Goal: Task Accomplishment & Management: Complete application form

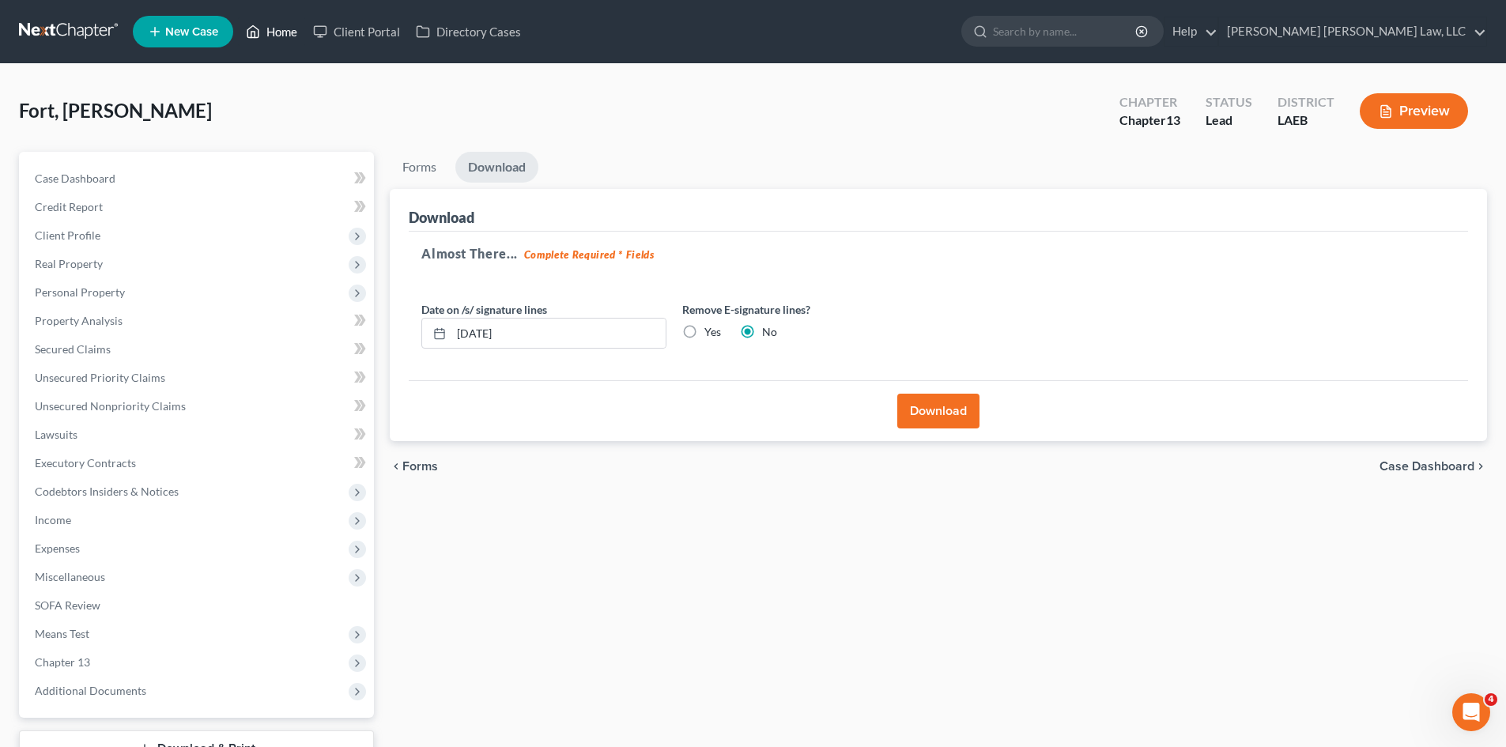
click at [268, 30] on link "Home" at bounding box center [271, 31] width 67 height 28
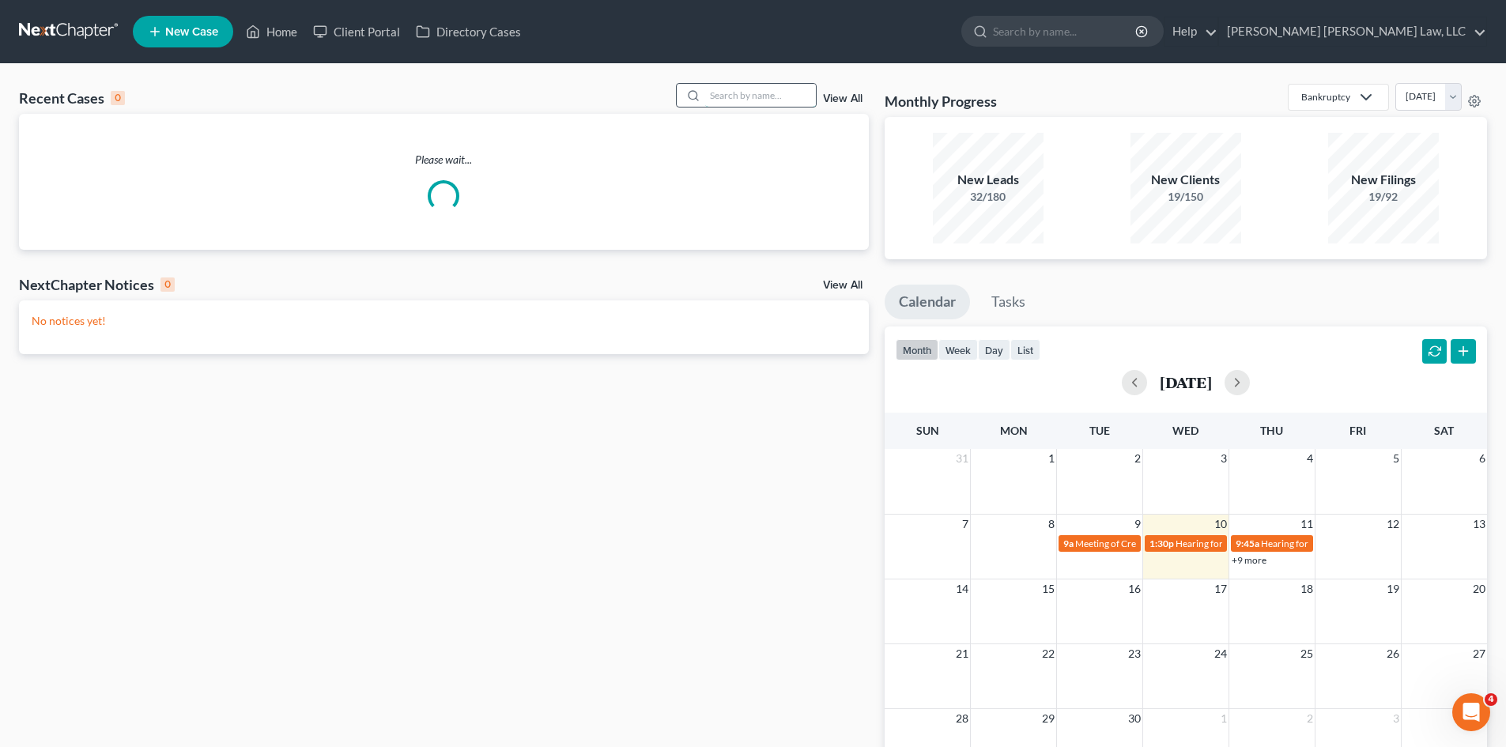
click at [732, 101] on input "search" at bounding box center [760, 95] width 111 height 23
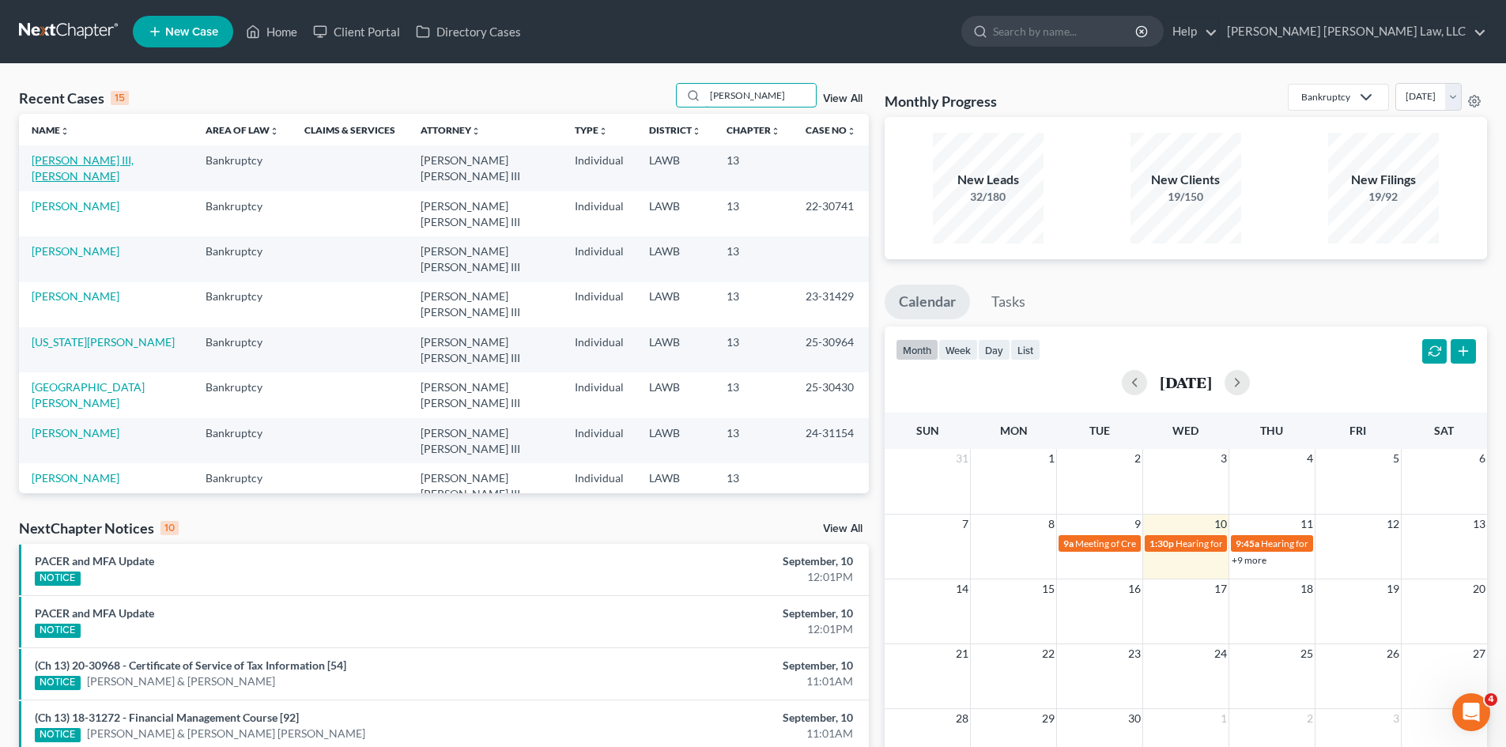
type input "[PERSON_NAME]"
click at [92, 157] on link "[PERSON_NAME] III, [PERSON_NAME]" at bounding box center [83, 167] width 102 height 29
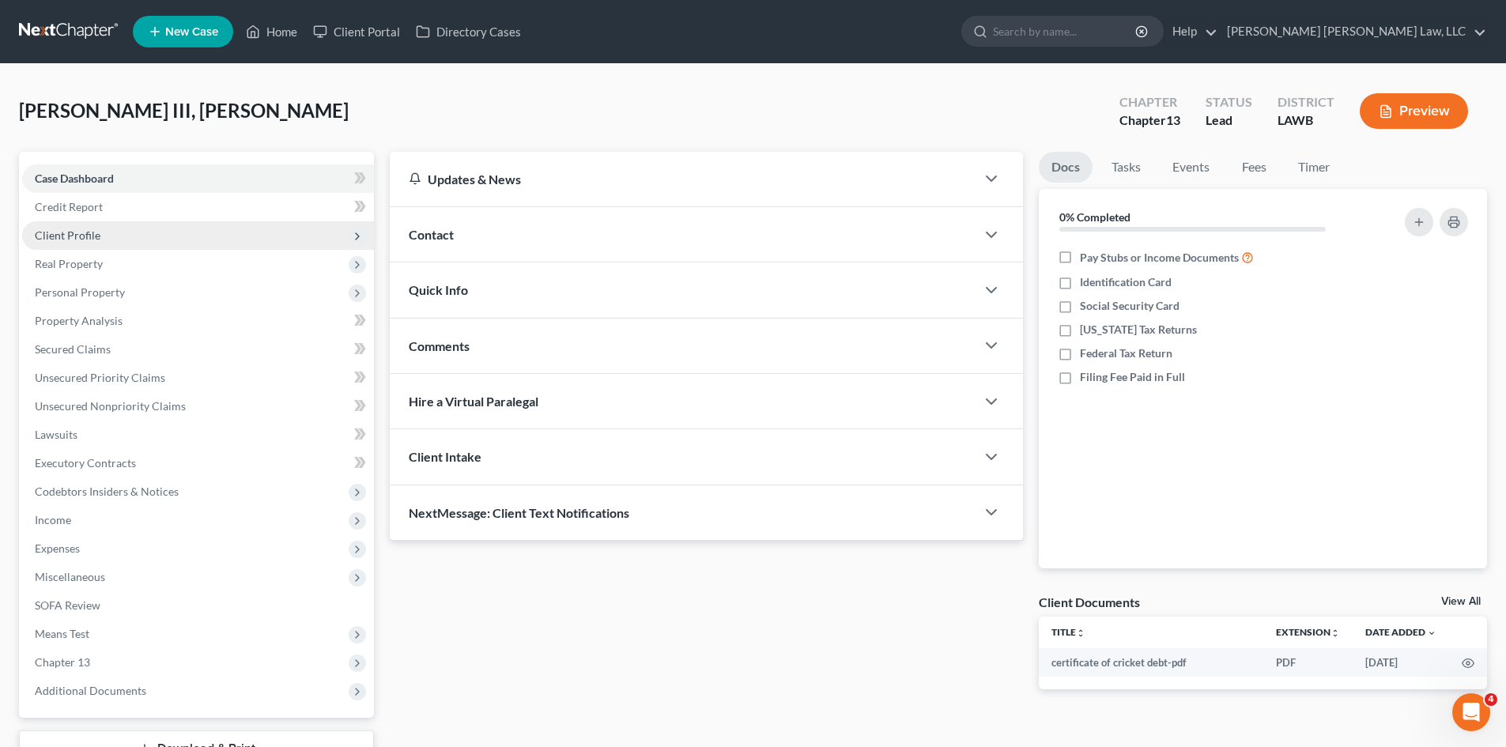
click at [93, 236] on span "Client Profile" at bounding box center [68, 235] width 66 height 13
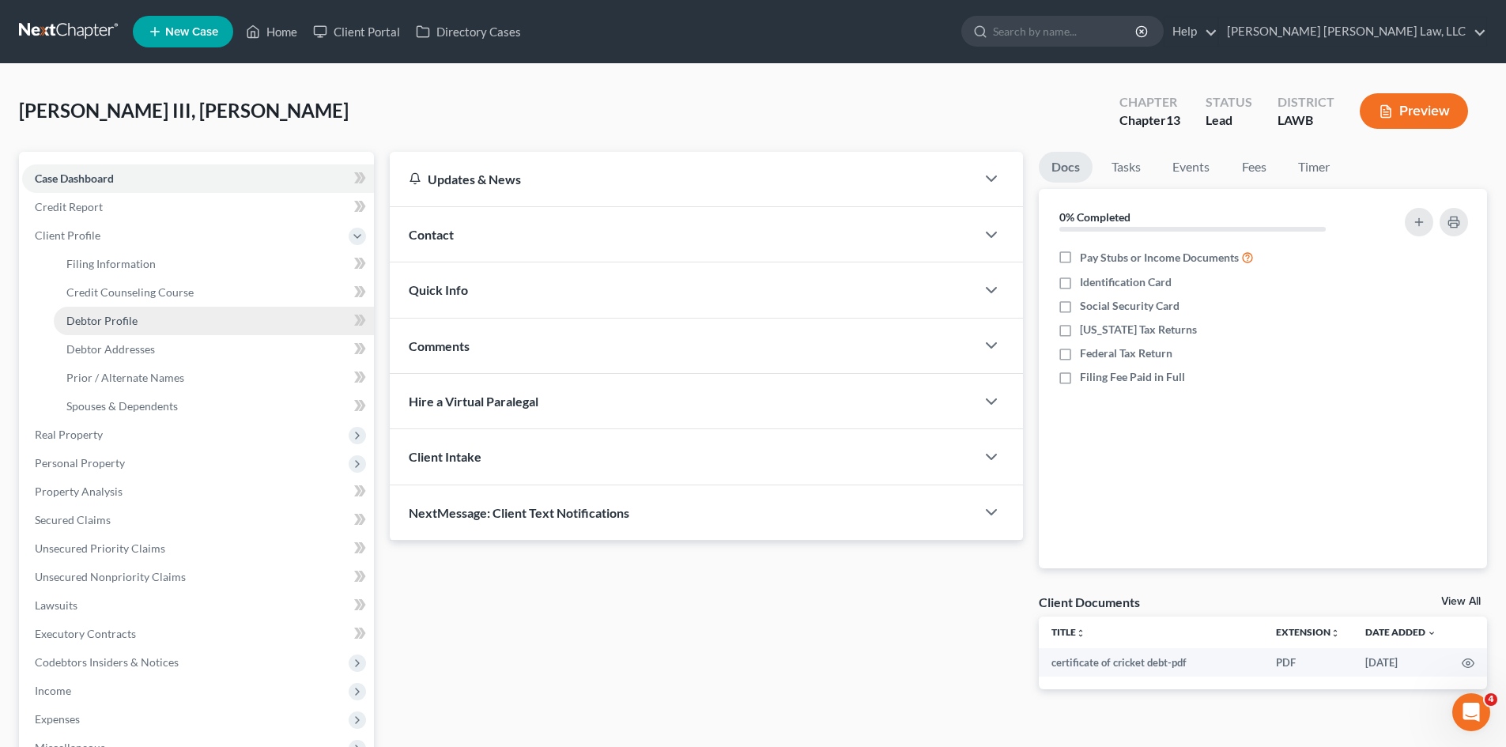
click at [132, 317] on span "Debtor Profile" at bounding box center [101, 320] width 71 height 13
select select "1"
select select "4"
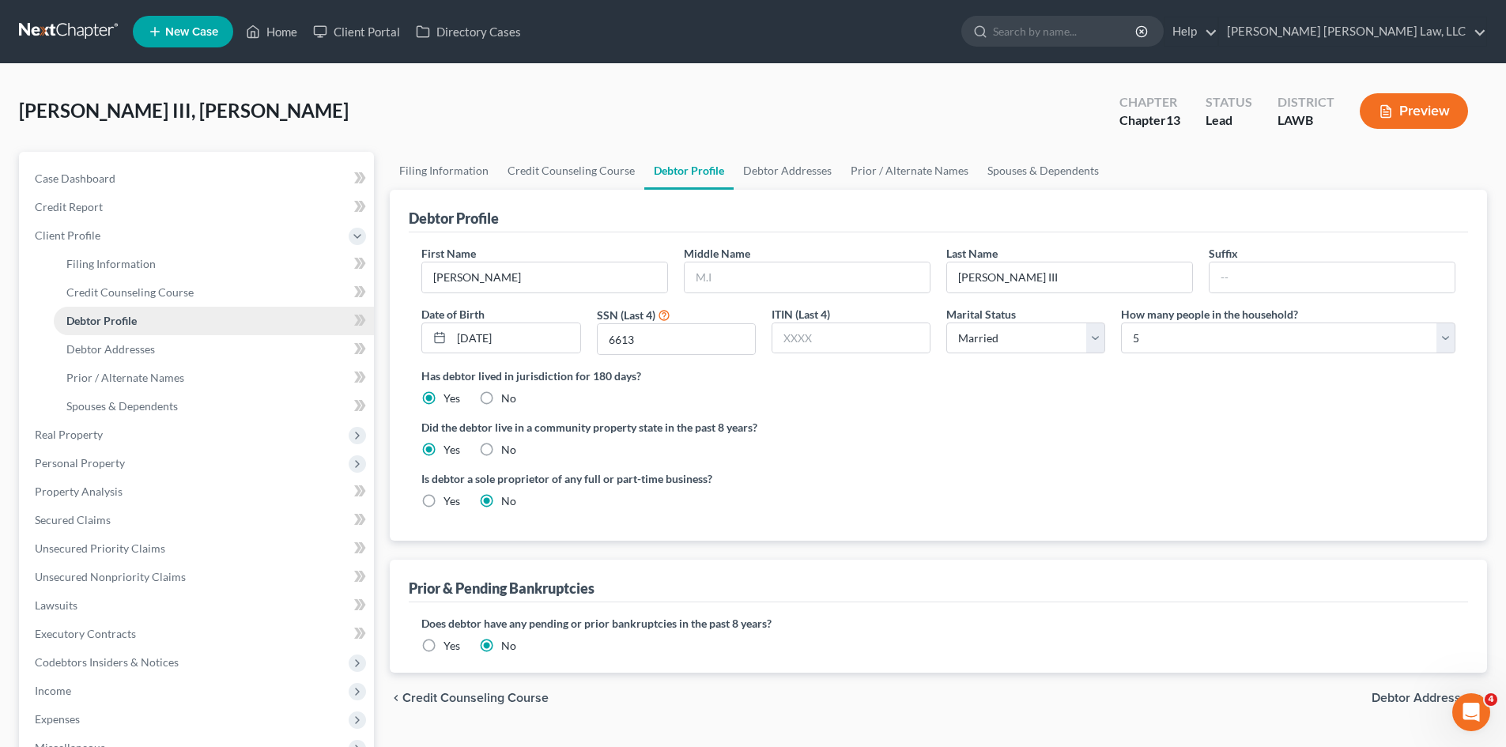
radio input "true"
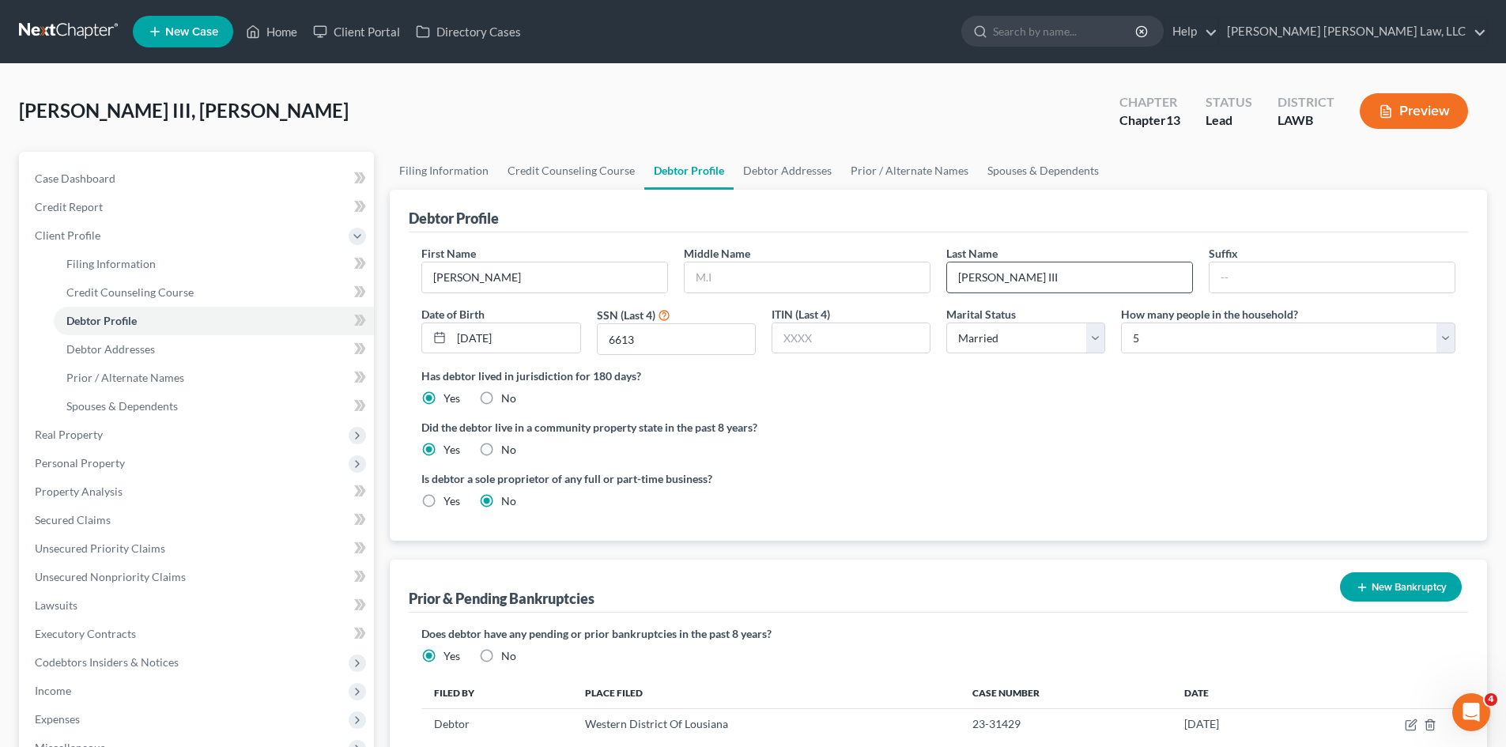
click at [1087, 282] on input "[PERSON_NAME] III" at bounding box center [1069, 278] width 245 height 30
drag, startPoint x: 1310, startPoint y: 265, endPoint x: 1235, endPoint y: 277, distance: 75.3
click at [1311, 266] on input "text" at bounding box center [1332, 278] width 245 height 30
type input "III"
click at [1107, 265] on input "[PERSON_NAME] III" at bounding box center [1069, 278] width 245 height 30
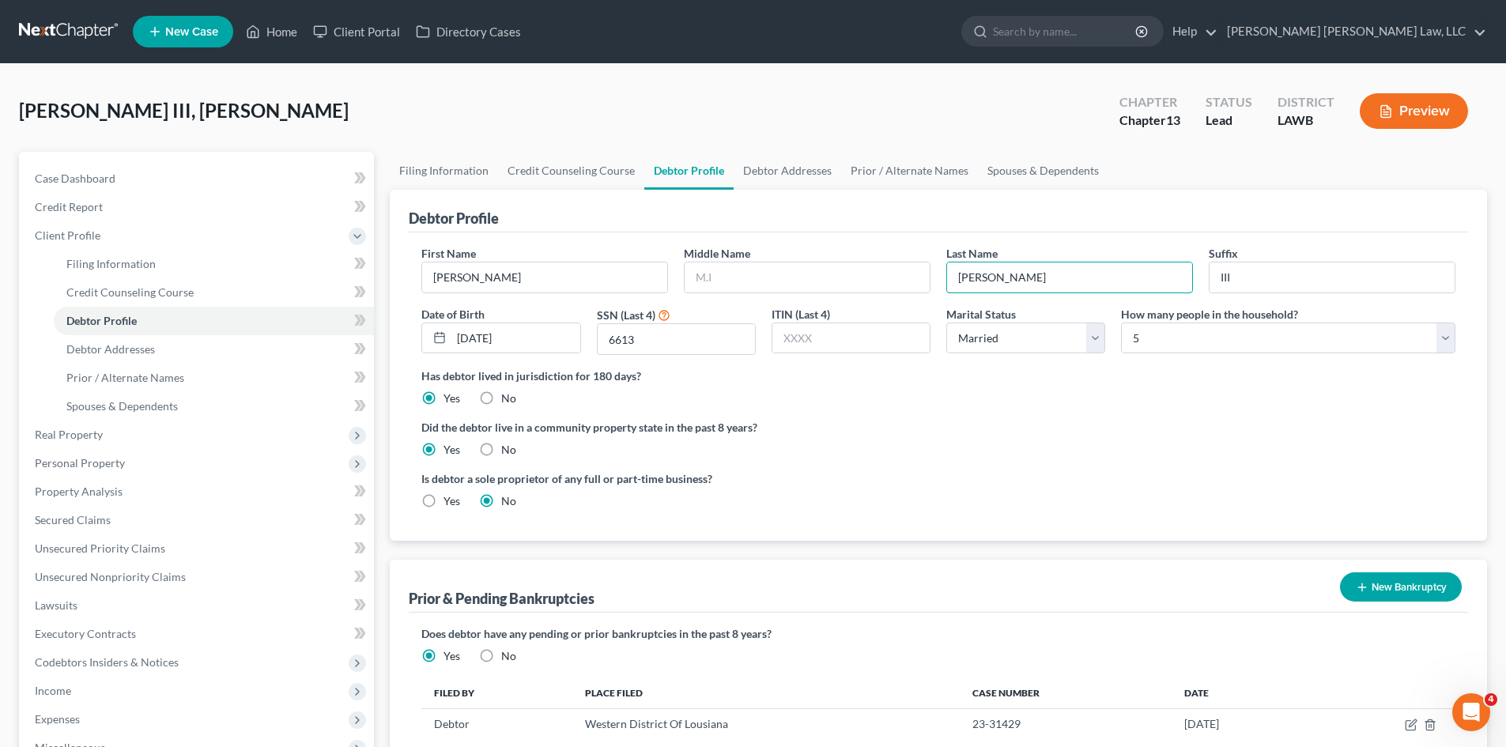
type input "[PERSON_NAME]"
click at [1114, 484] on div "Is debtor a sole proprietor of any full or part-time business? Yes No" at bounding box center [939, 496] width 1050 height 51
click at [808, 164] on link "Debtor Addresses" at bounding box center [788, 171] width 108 height 38
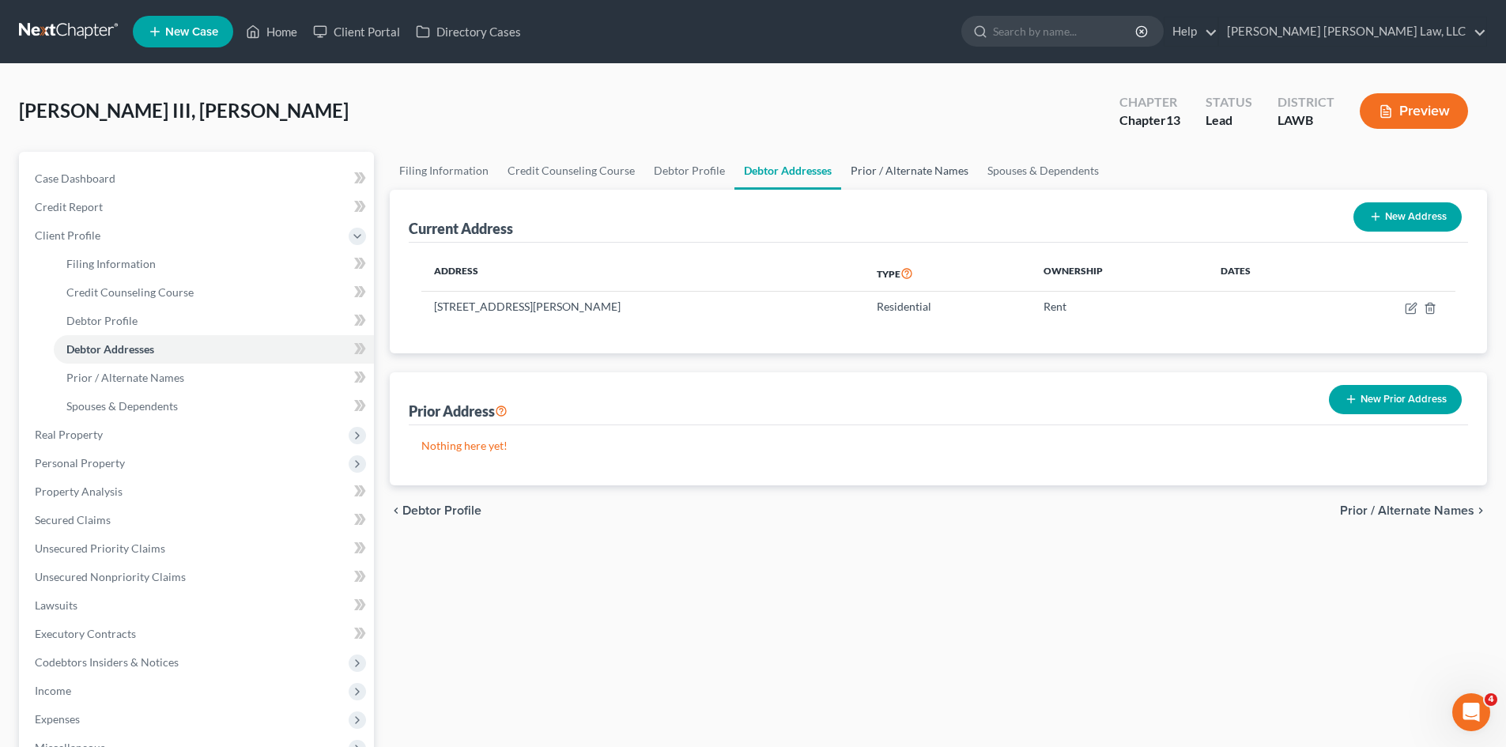
click at [935, 160] on link "Prior / Alternate Names" at bounding box center [909, 171] width 137 height 38
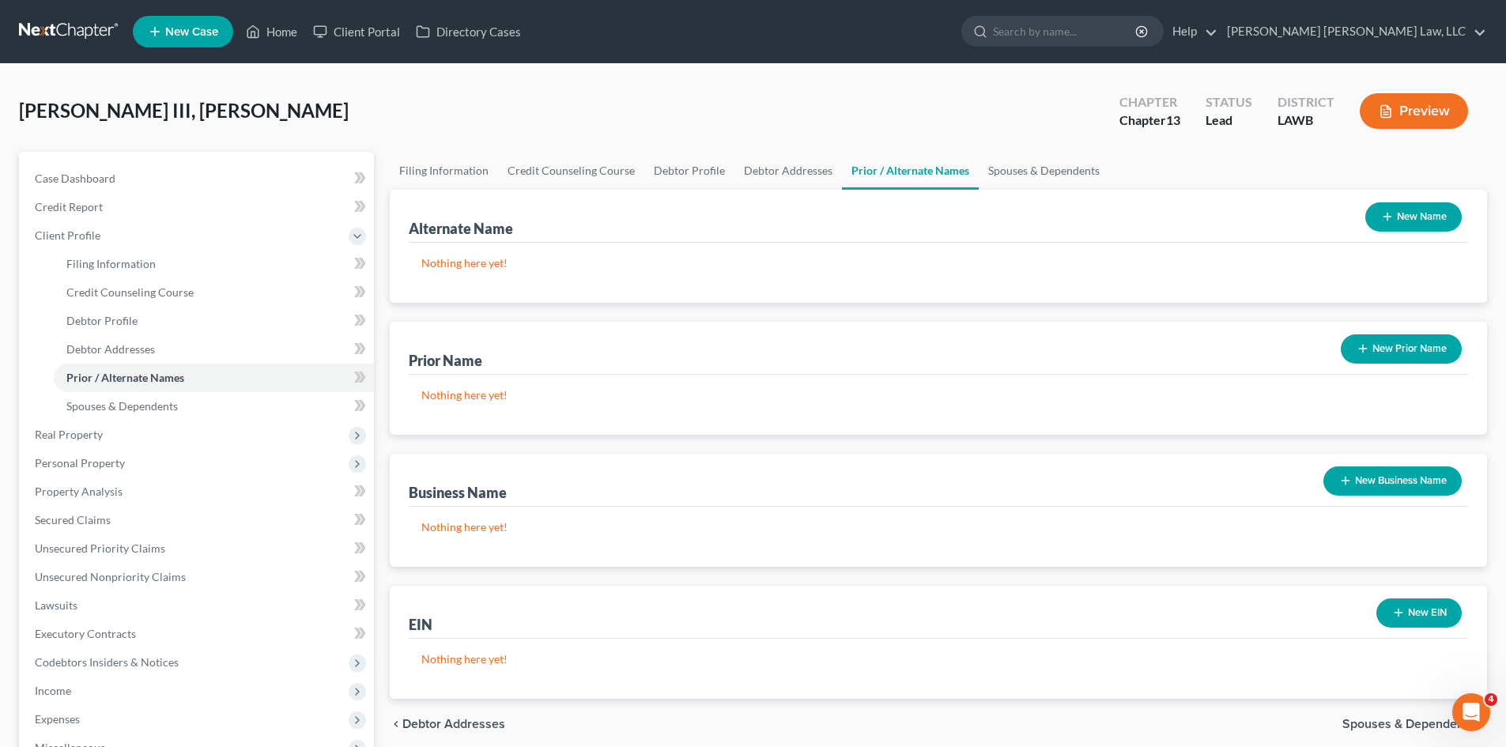
click at [1408, 203] on button "New Name" at bounding box center [1414, 216] width 96 height 29
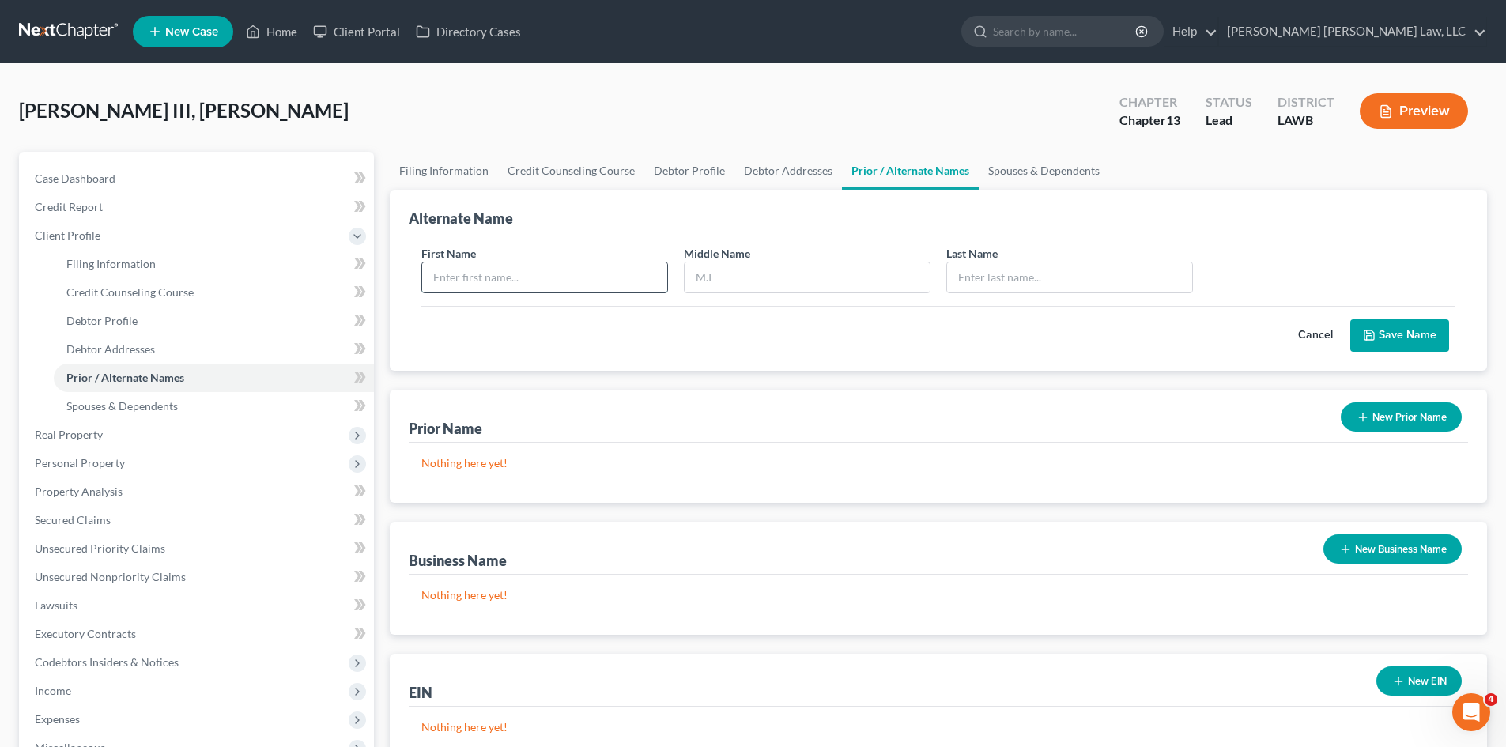
click at [616, 274] on input "text" at bounding box center [544, 278] width 245 height 30
type input "[PERSON_NAME]"
click at [1351, 319] on button "Save Name" at bounding box center [1400, 335] width 99 height 33
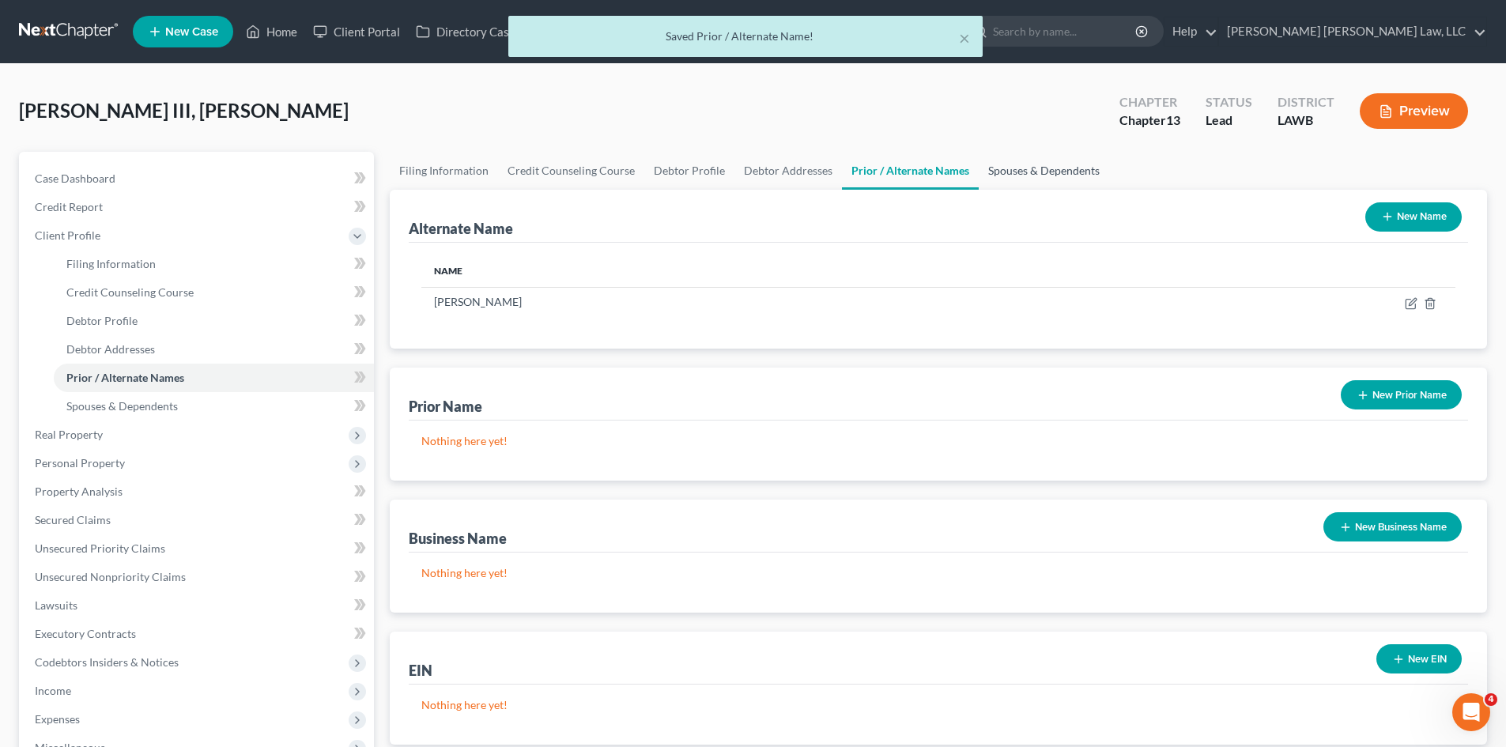
click at [1055, 170] on link "Spouses & Dependents" at bounding box center [1044, 171] width 130 height 38
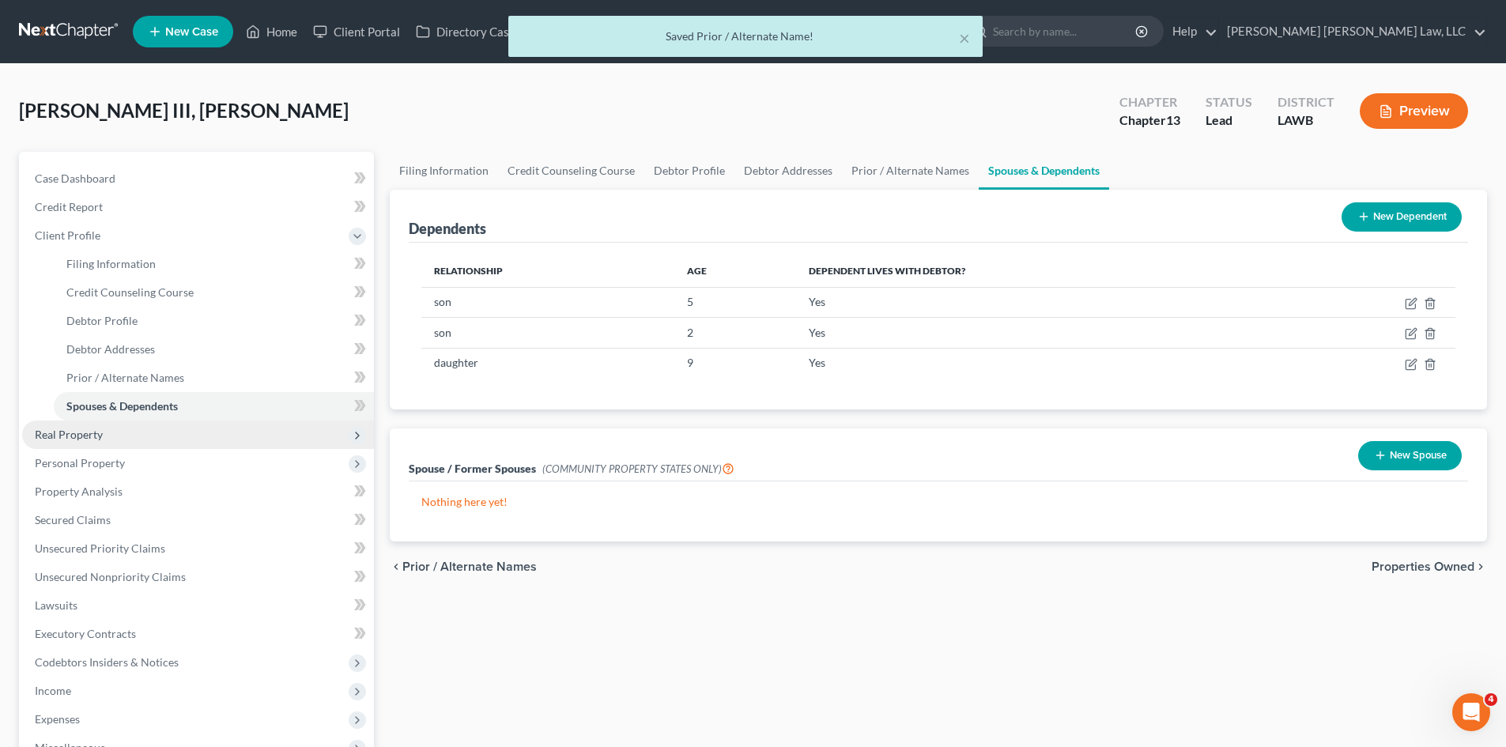
click at [202, 440] on span "Real Property" at bounding box center [198, 435] width 352 height 28
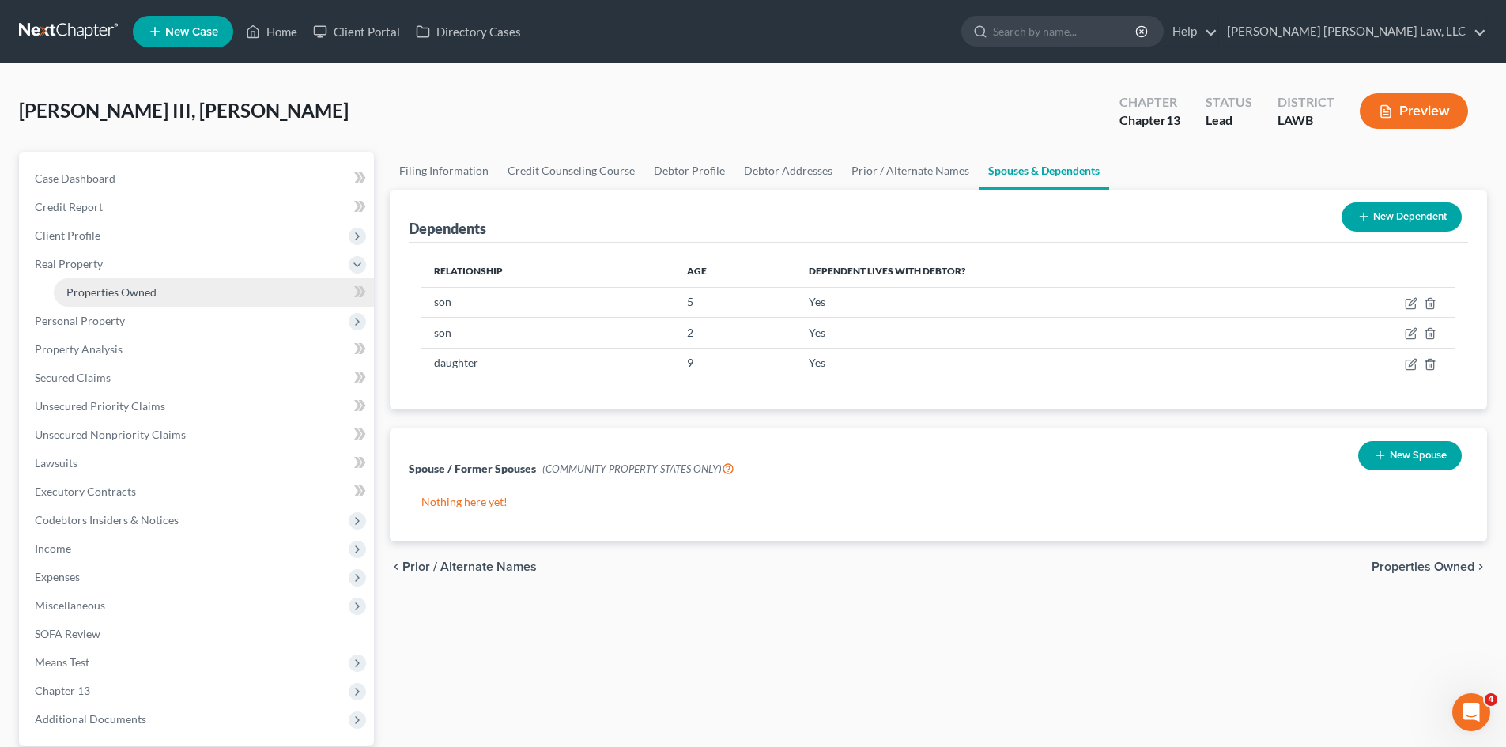
click at [158, 297] on link "Properties Owned" at bounding box center [214, 292] width 320 height 28
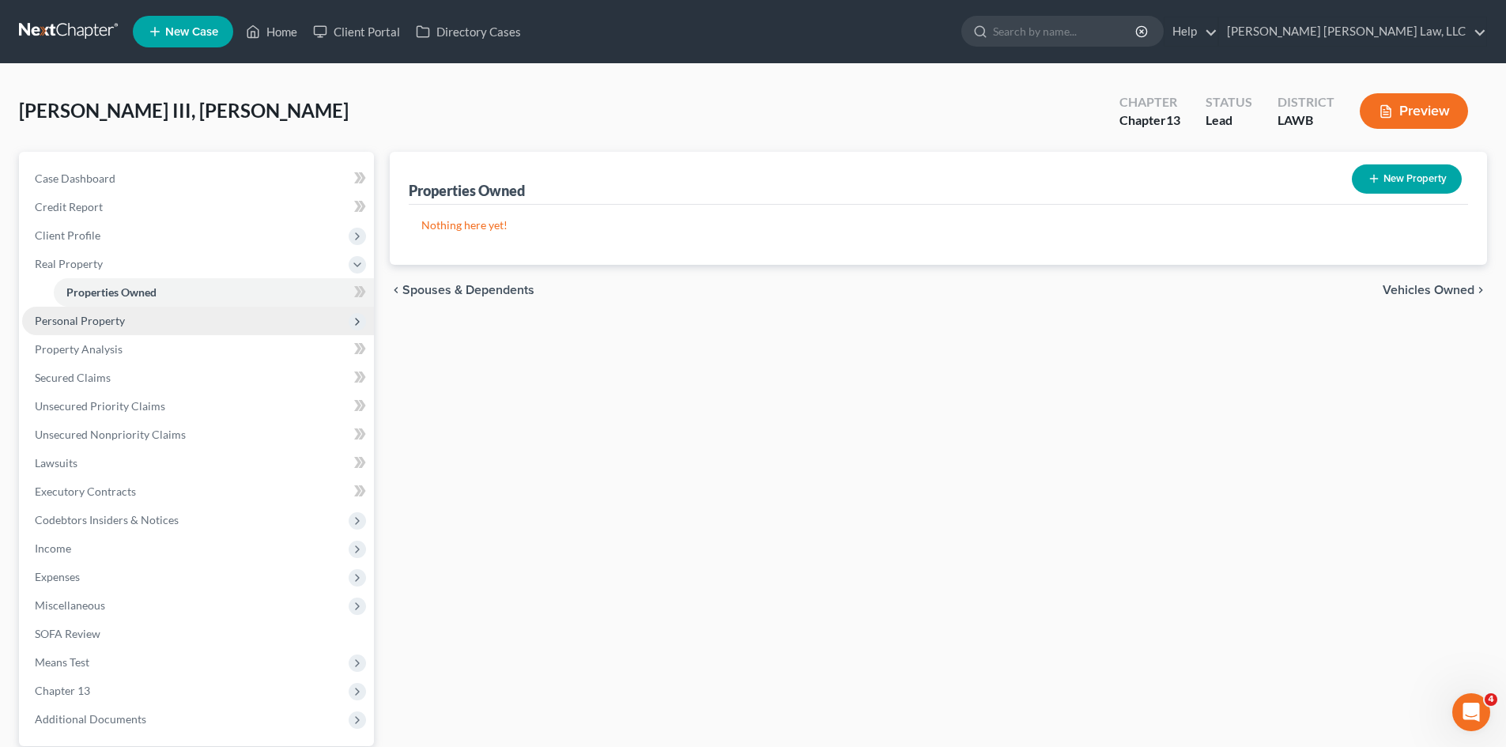
click at [135, 325] on span "Personal Property" at bounding box center [198, 321] width 352 height 28
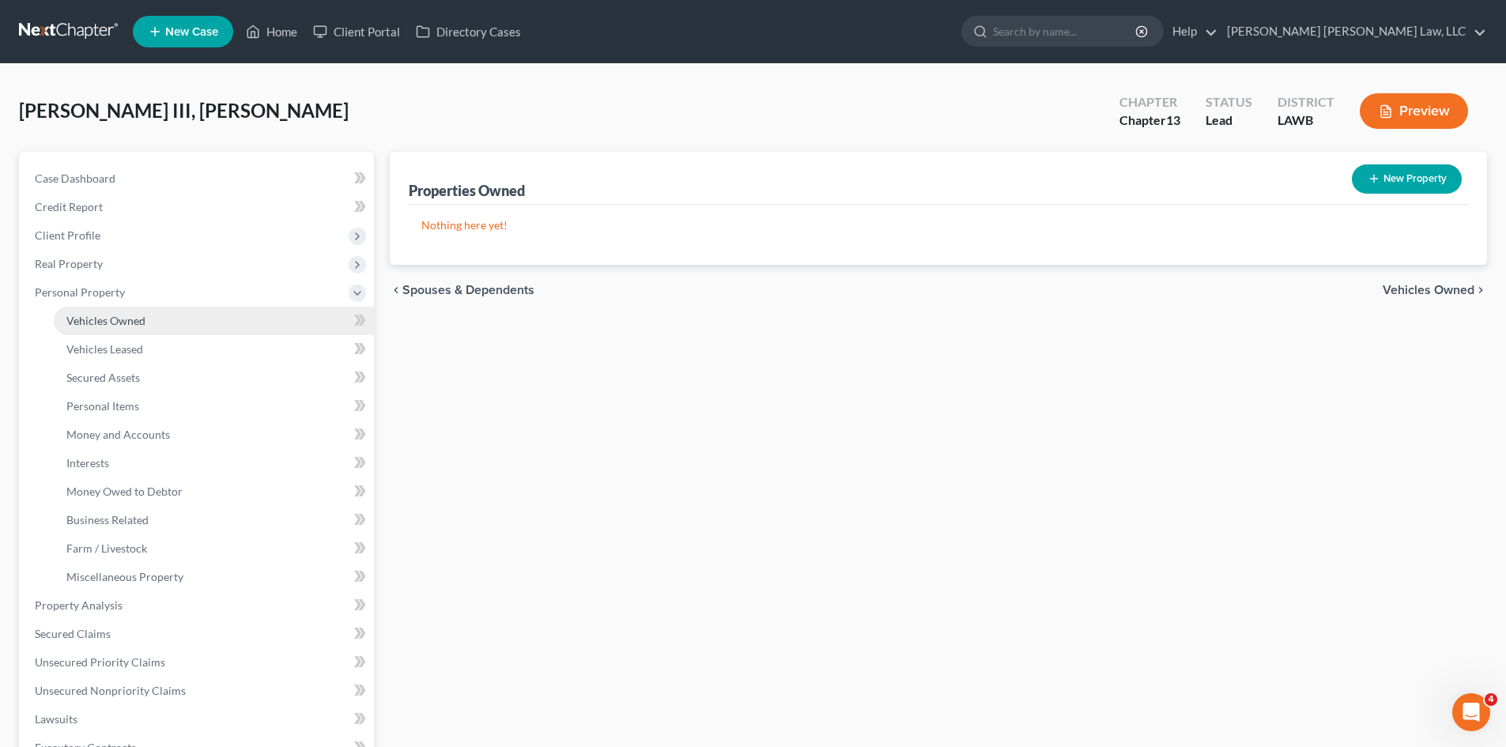
click at [111, 315] on span "Vehicles Owned" at bounding box center [105, 320] width 79 height 13
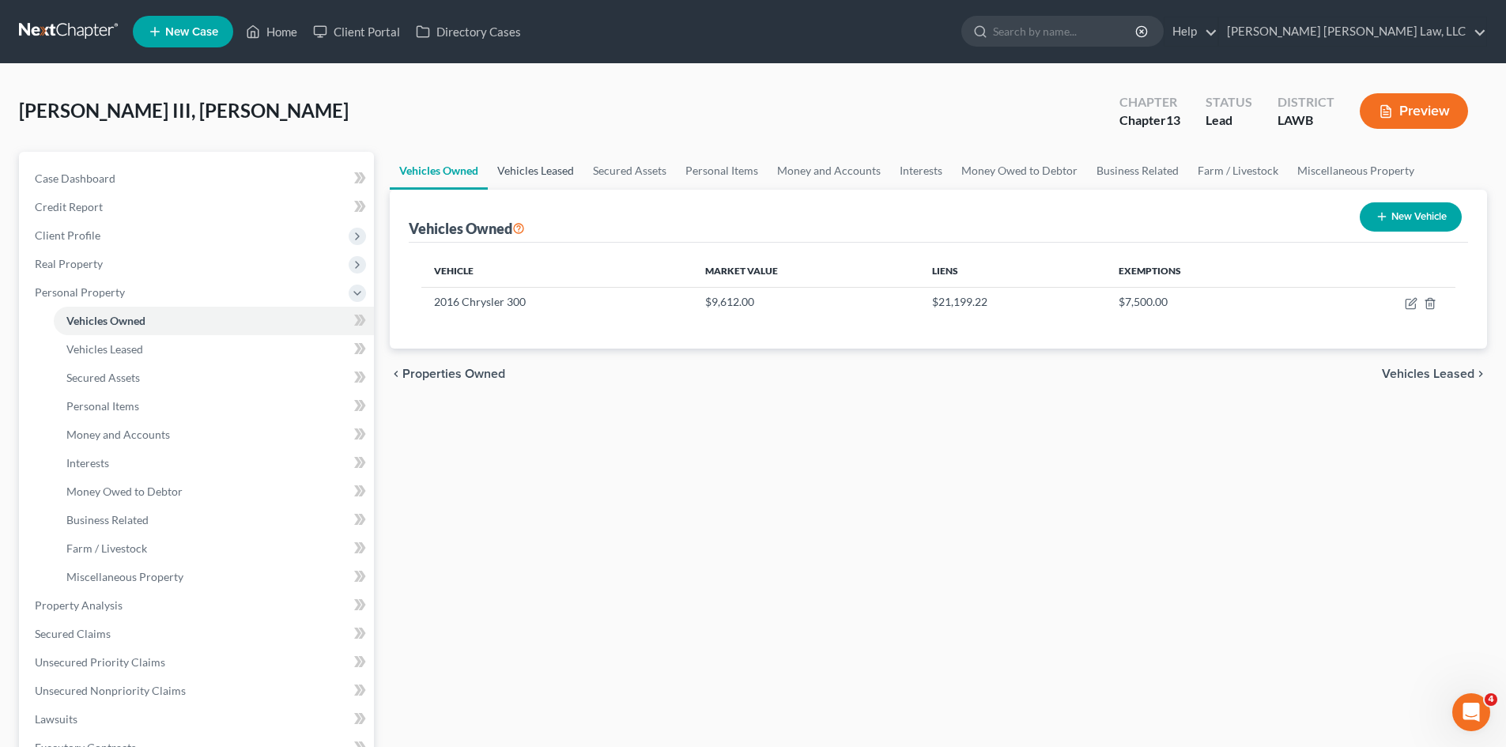
click at [565, 161] on link "Vehicles Leased" at bounding box center [536, 171] width 96 height 38
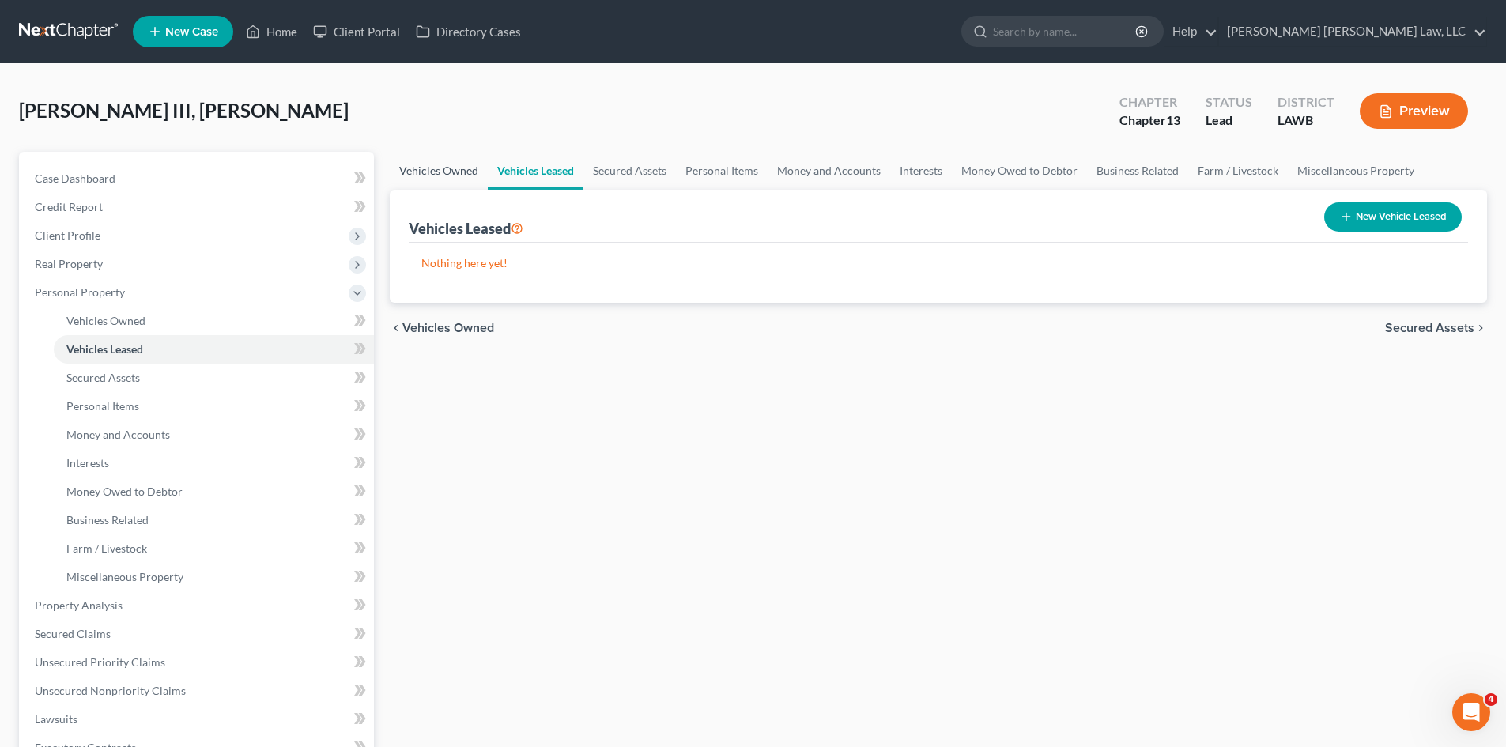
click at [433, 175] on link "Vehicles Owned" at bounding box center [439, 171] width 98 height 38
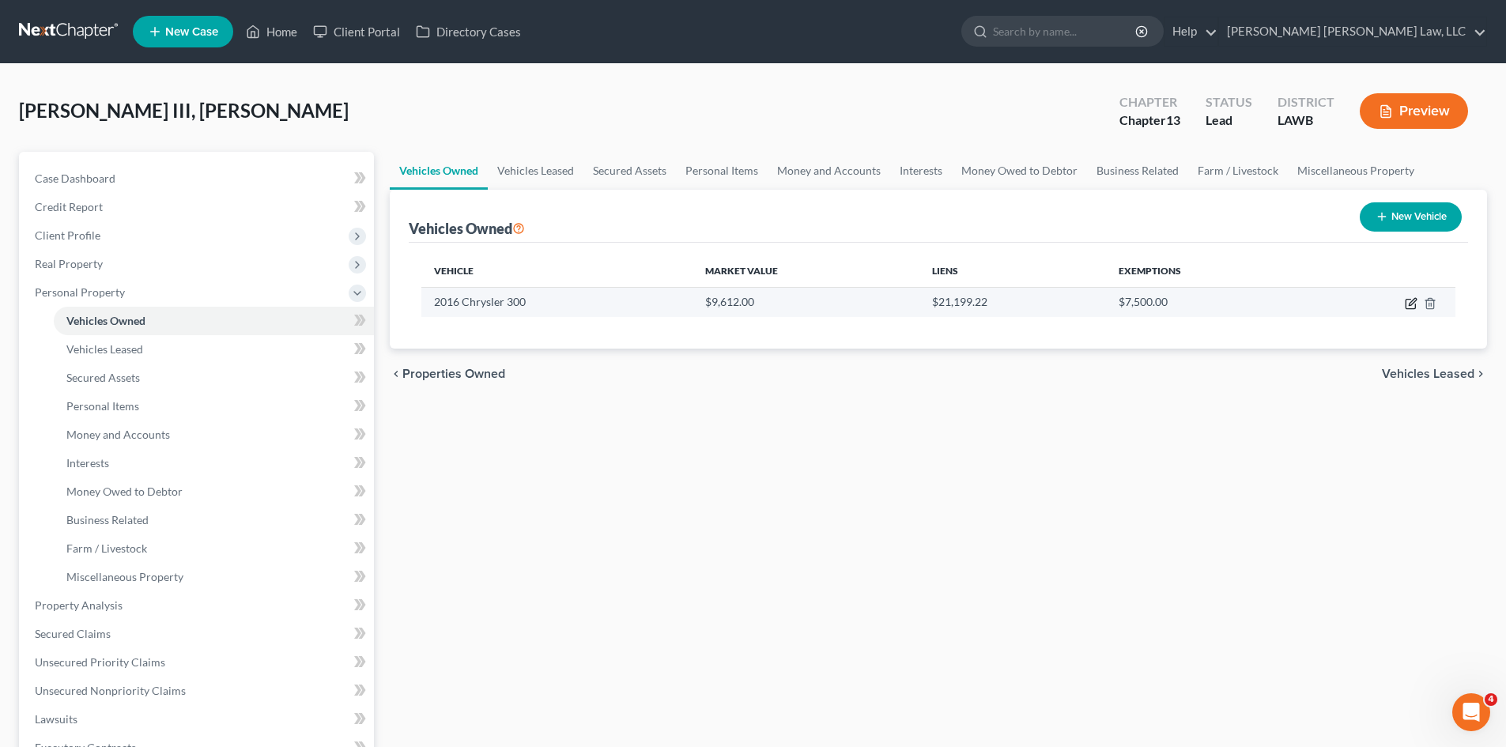
click at [1408, 301] on icon "button" at bounding box center [1411, 303] width 13 height 13
select select "0"
select select "10"
select select "2"
select select "0"
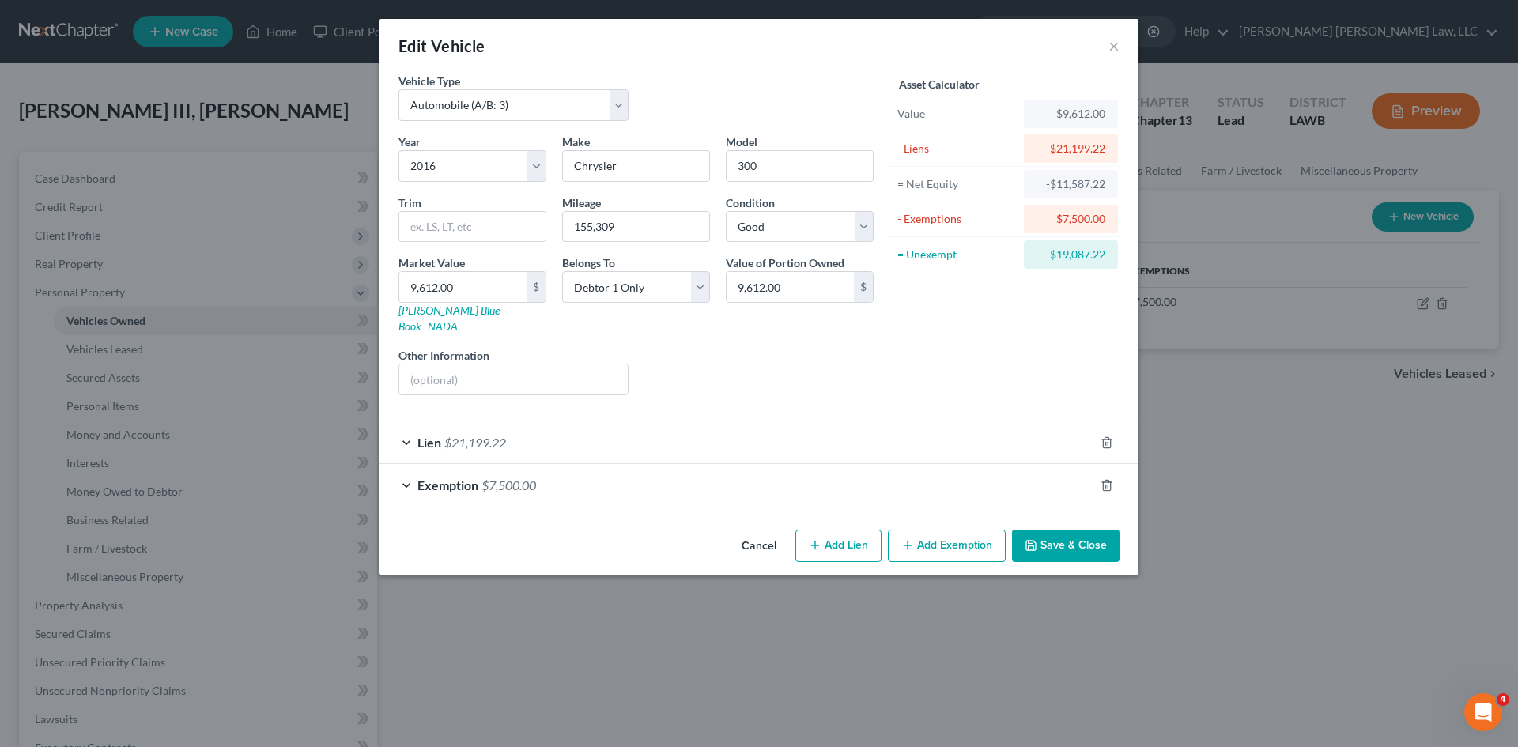
click at [1083, 533] on button "Save & Close" at bounding box center [1066, 546] width 108 height 33
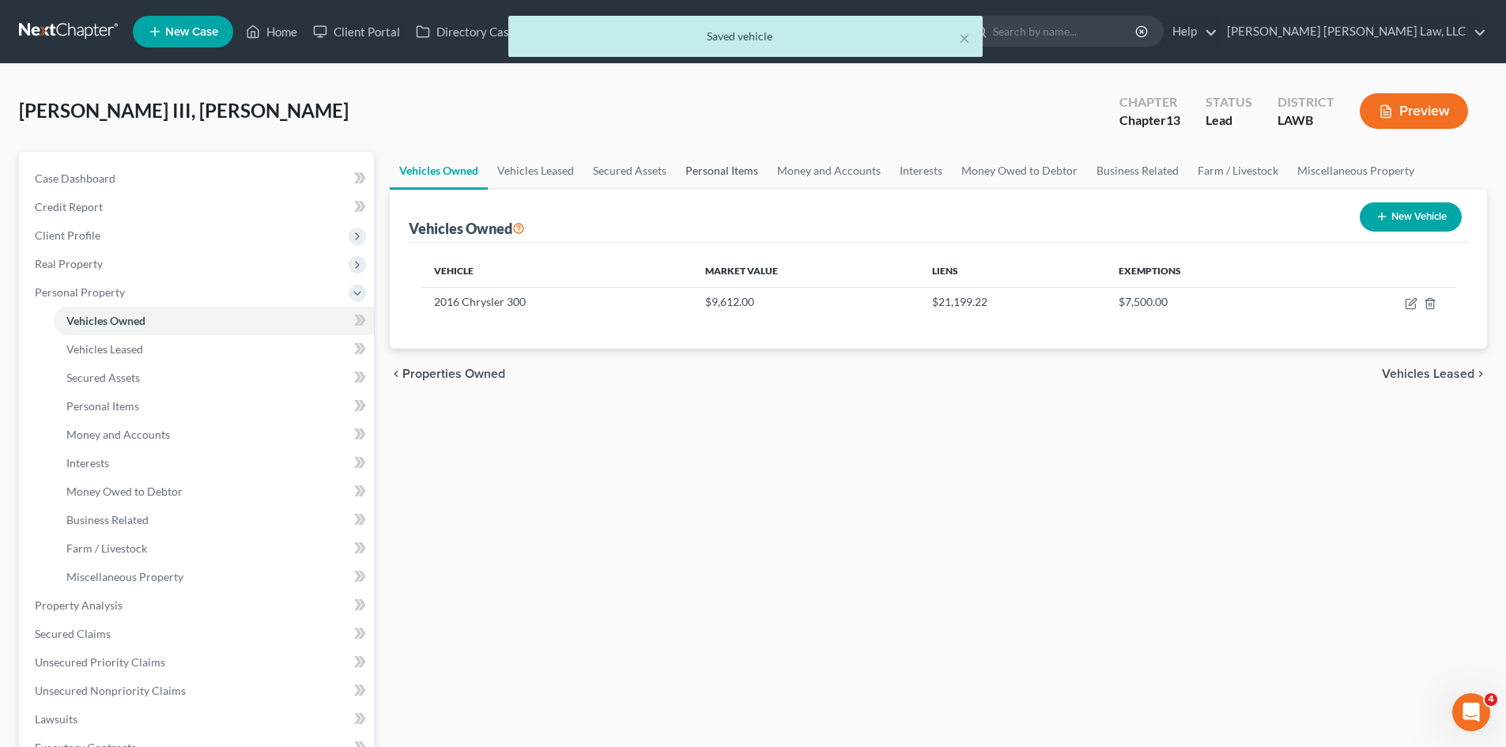
click at [716, 161] on link "Personal Items" at bounding box center [722, 171] width 92 height 38
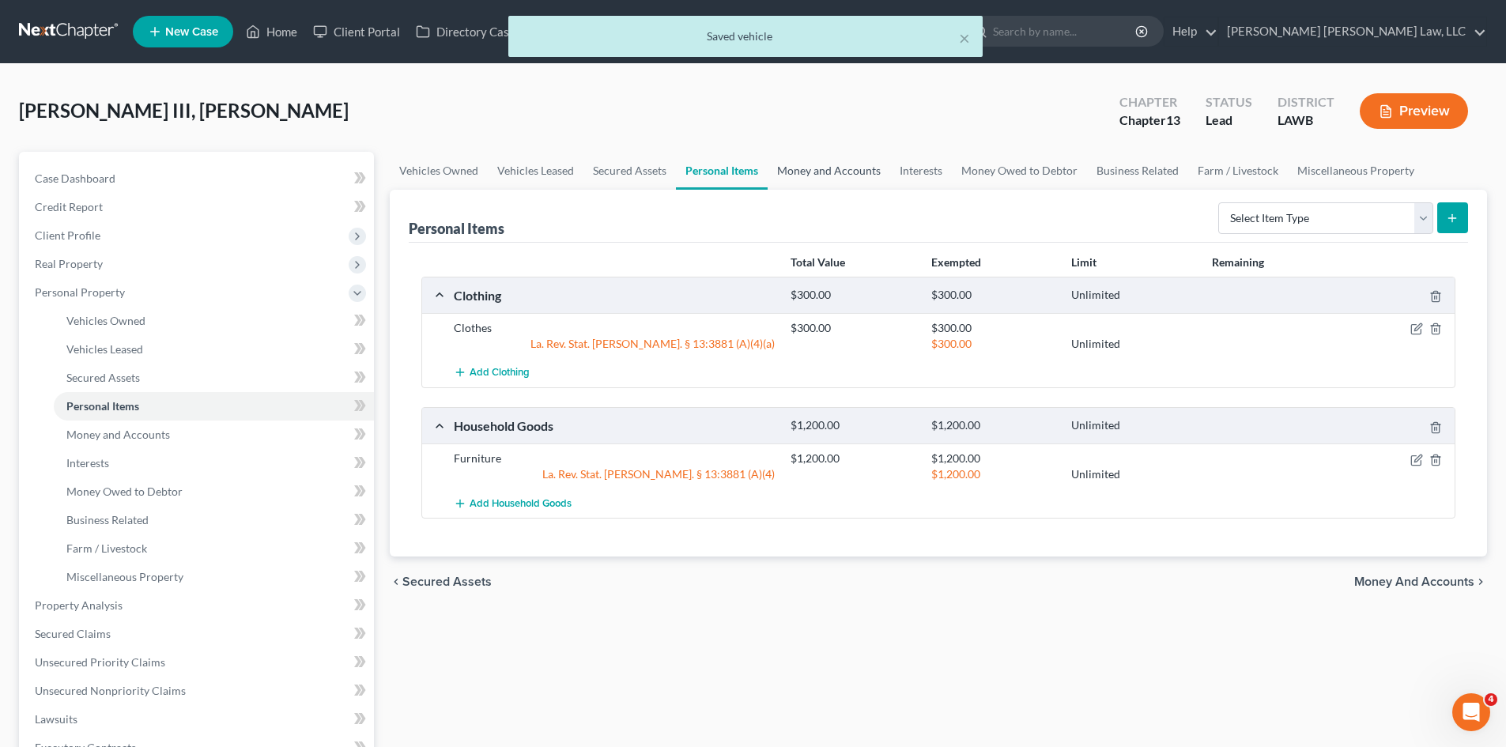
click at [807, 166] on link "Money and Accounts" at bounding box center [829, 171] width 123 height 38
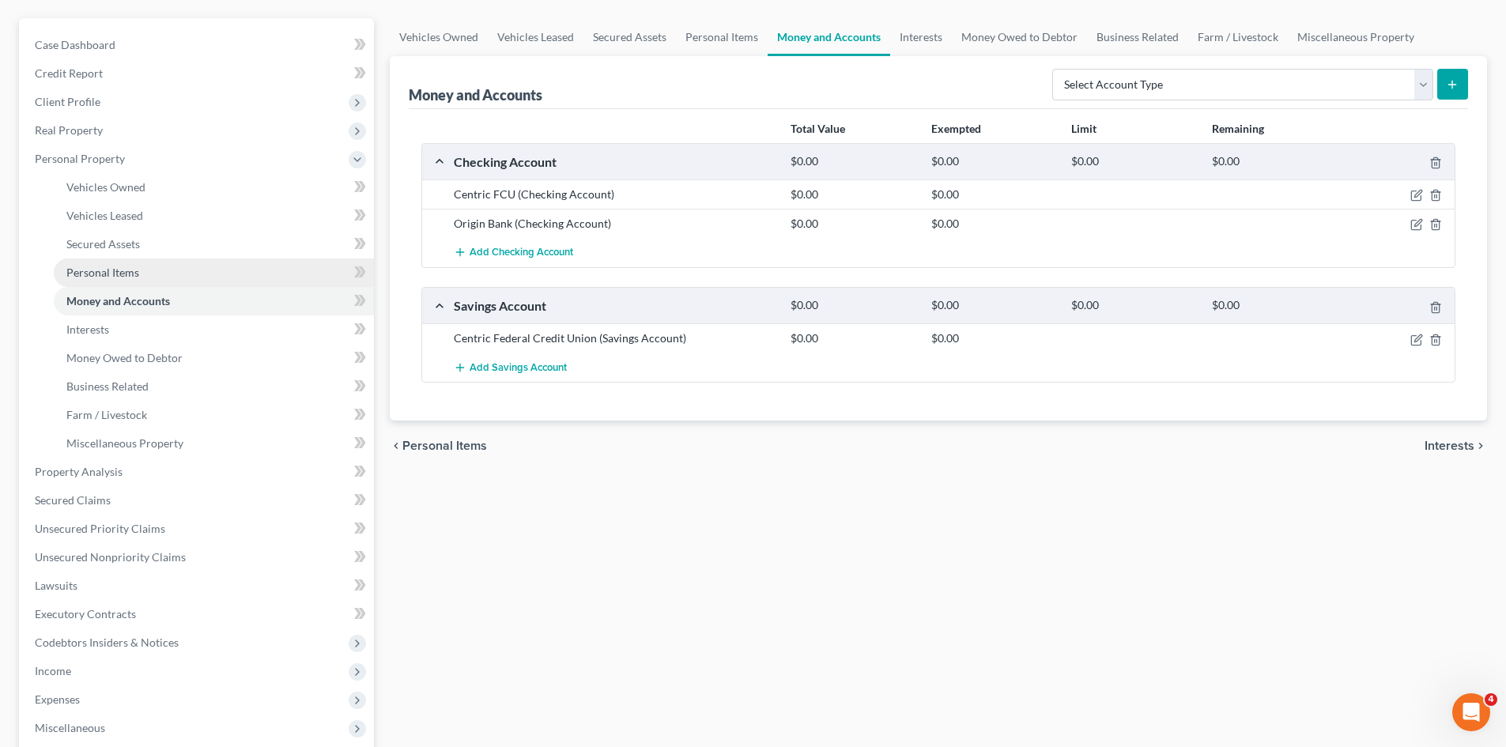
scroll to position [158, 0]
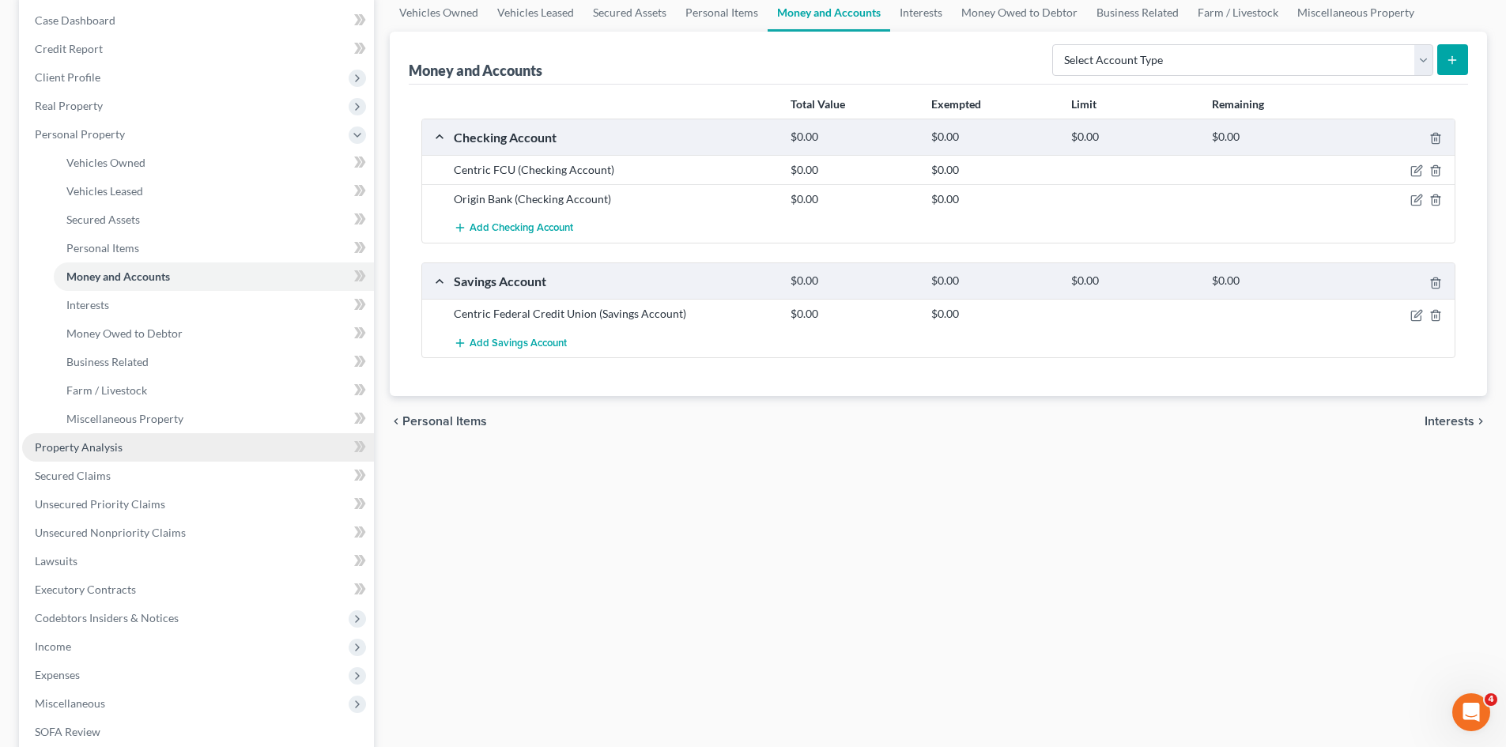
click at [125, 446] on link "Property Analysis" at bounding box center [198, 447] width 352 height 28
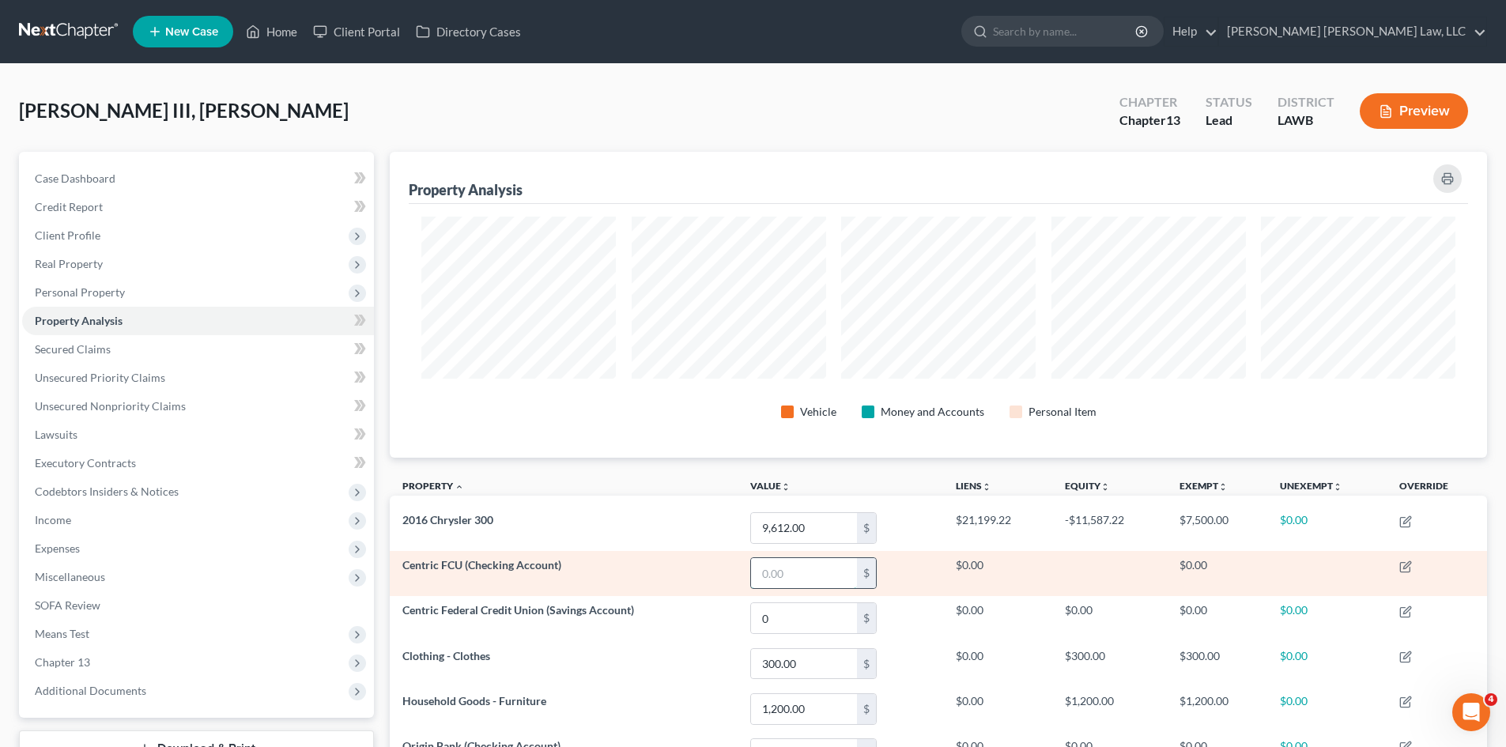
click at [802, 574] on input "text" at bounding box center [804, 573] width 106 height 30
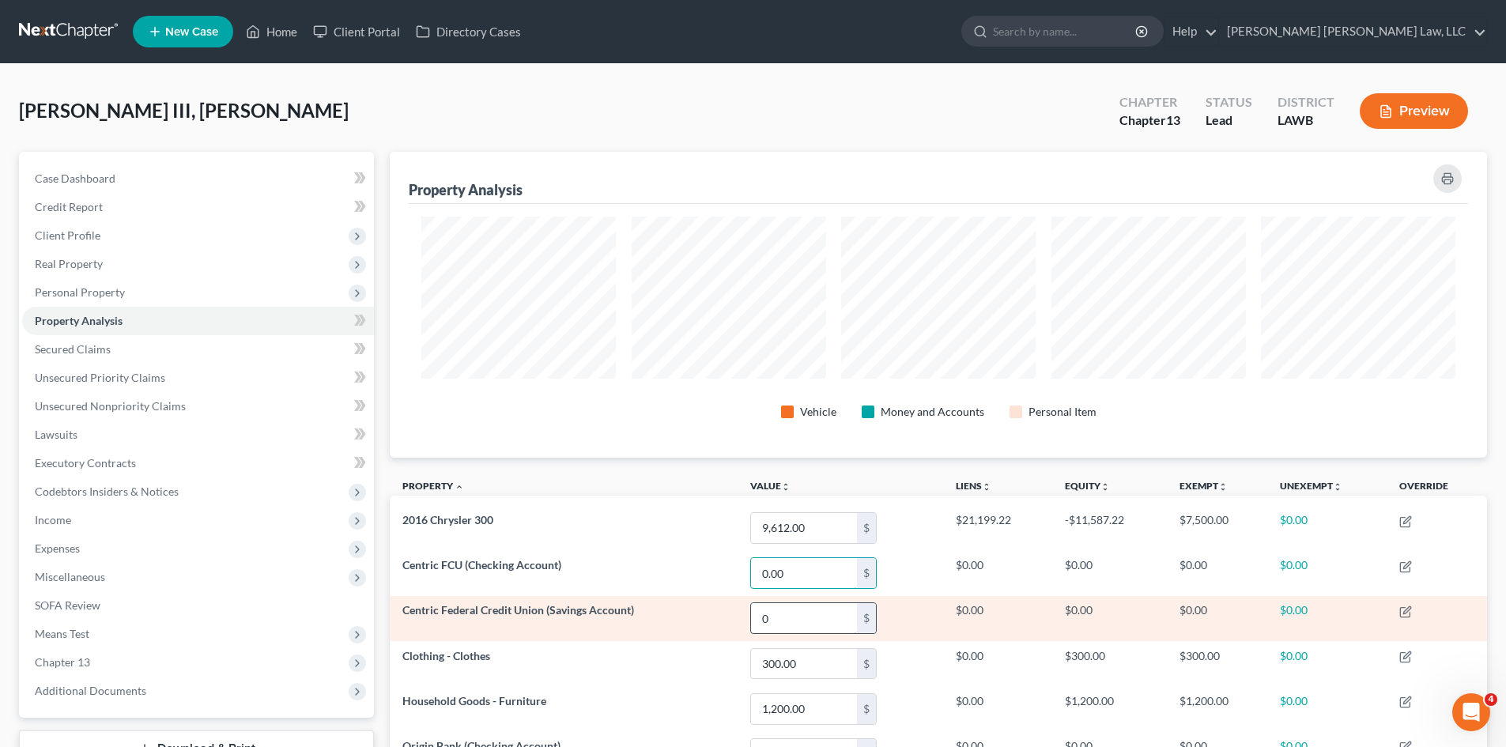
type input "0.00"
click at [780, 623] on input "0" at bounding box center [804, 618] width 106 height 30
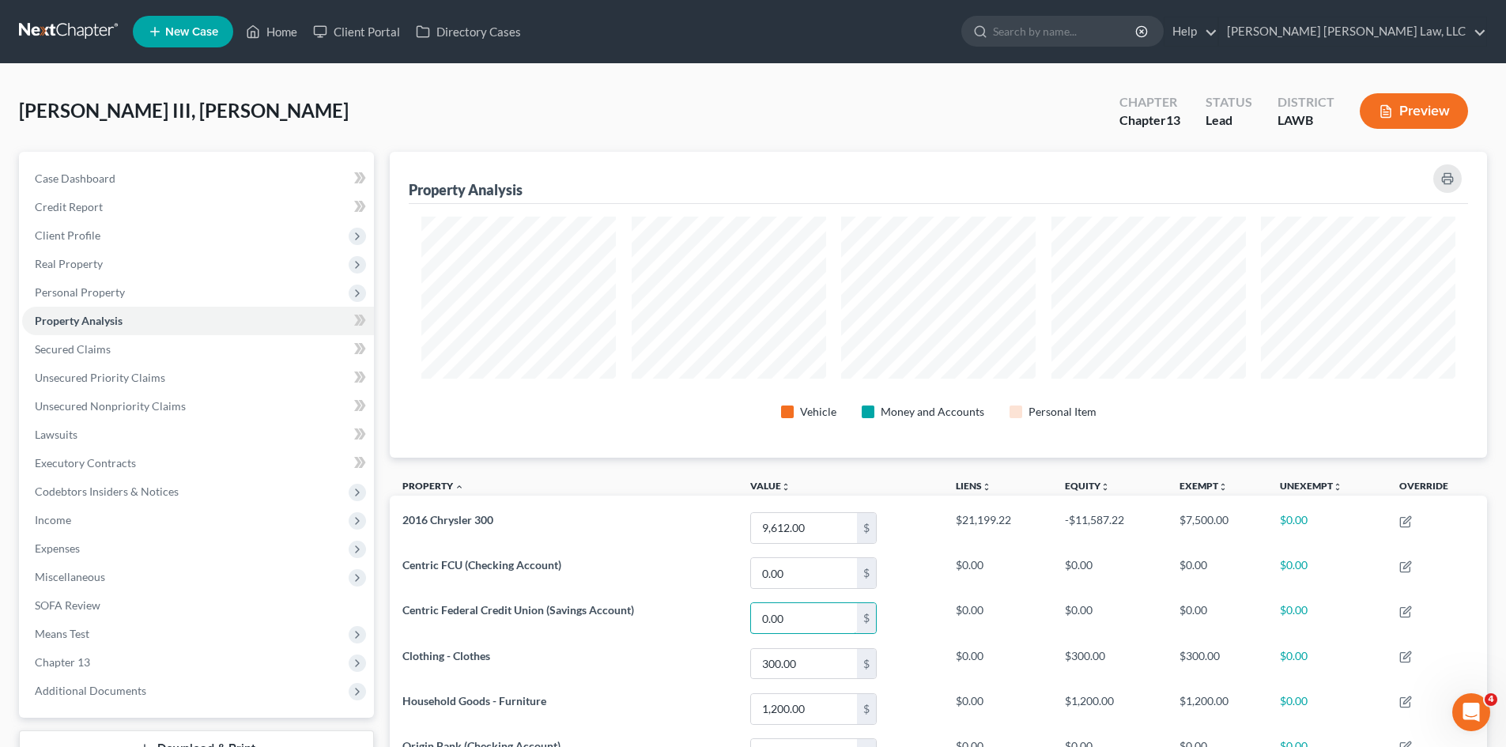
type input "0.00"
click at [648, 448] on div "Vehicle Money and Accounts Personal Item" at bounding box center [939, 331] width 1060 height 254
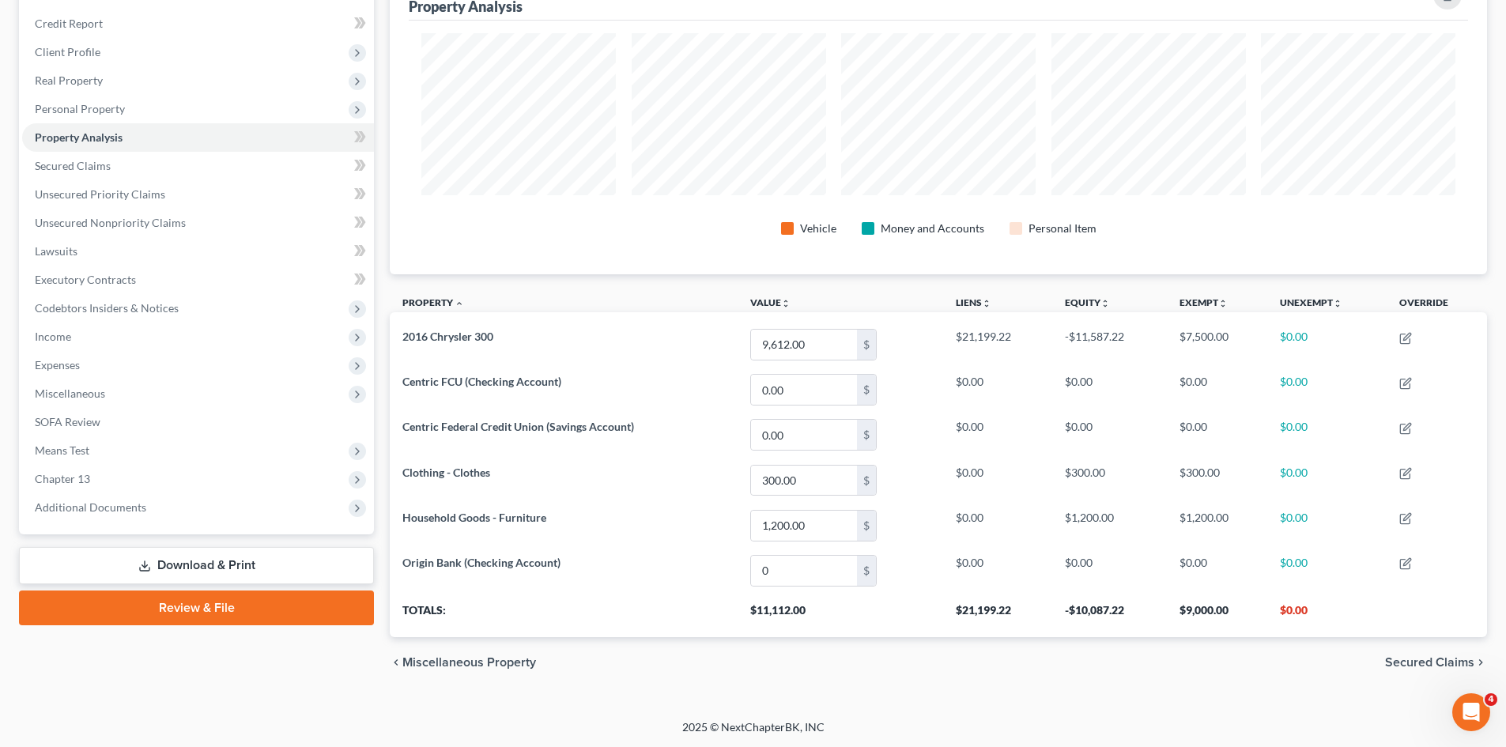
scroll to position [184, 0]
click at [278, 161] on link "Secured Claims" at bounding box center [198, 165] width 352 height 28
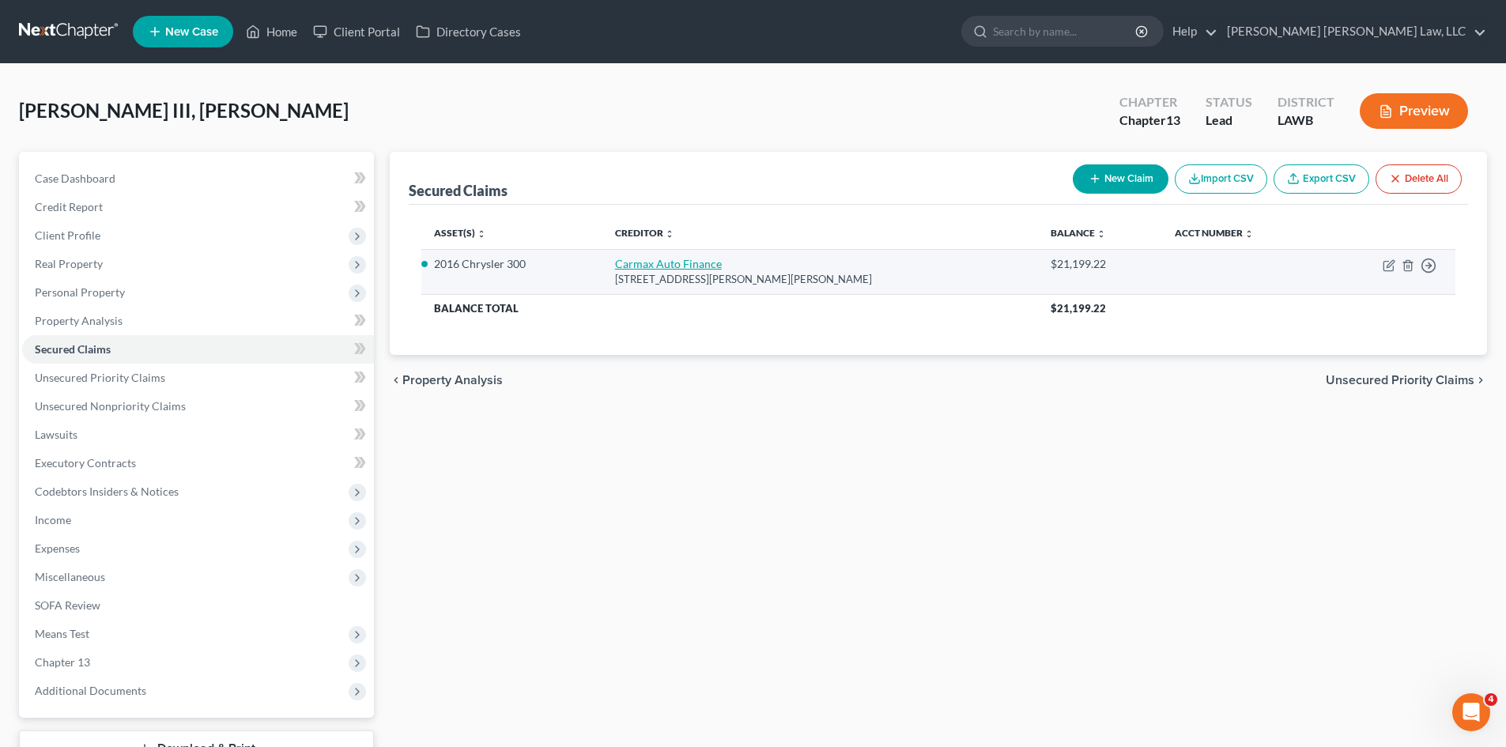
click at [671, 263] on link "Carmax Auto Finance" at bounding box center [668, 263] width 107 height 13
select select "10"
select select "2"
select select "0"
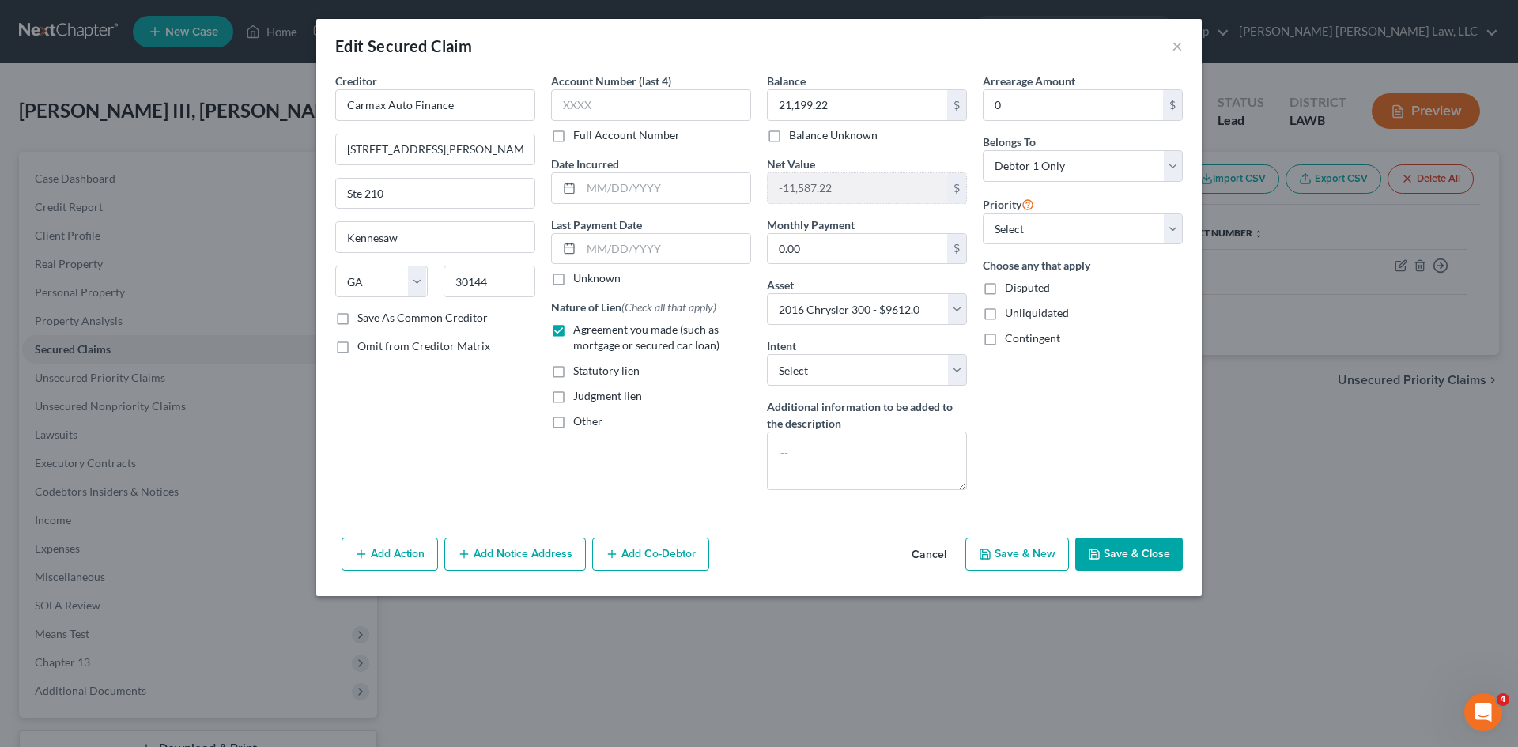
click at [1152, 552] on button "Save & Close" at bounding box center [1129, 554] width 108 height 33
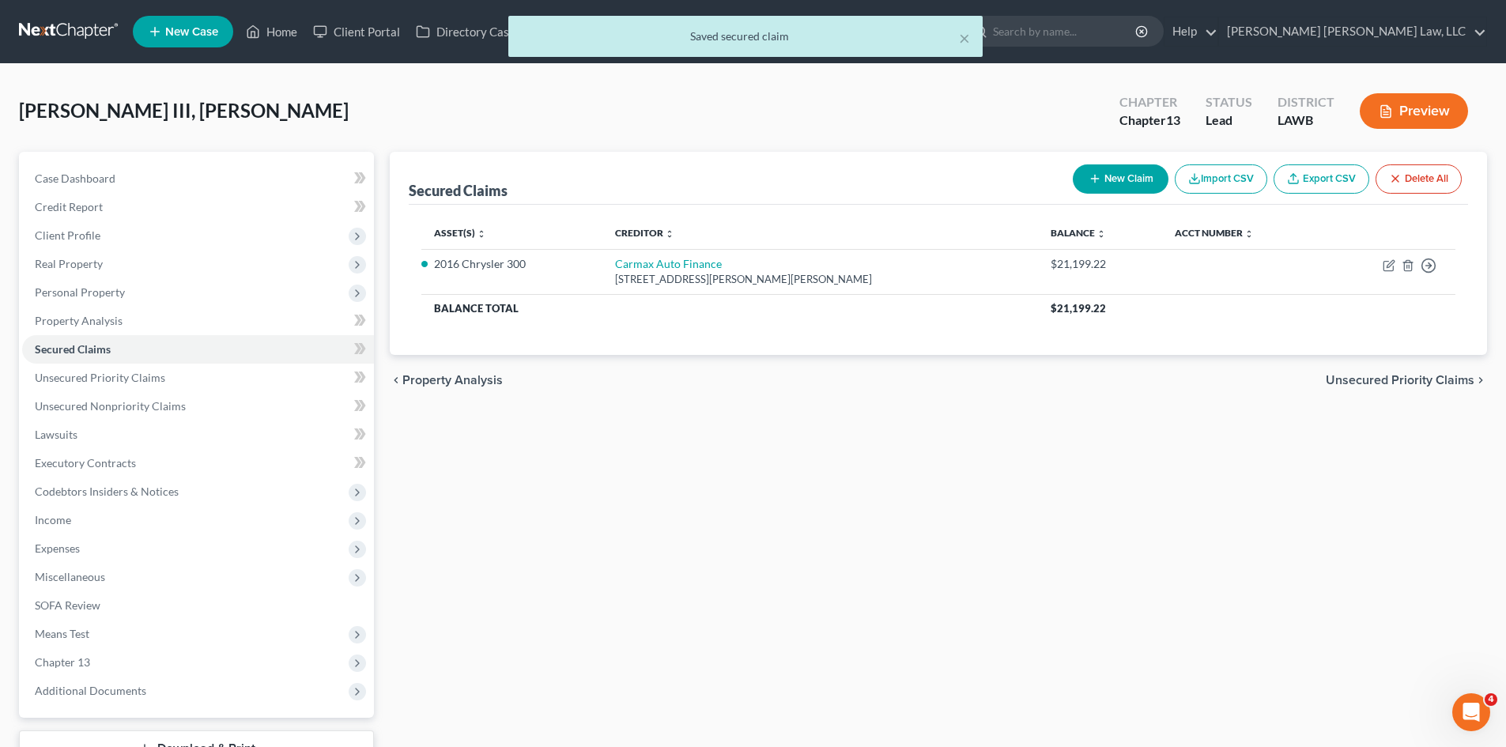
click at [937, 549] on div "Secured Claims New Claim Import CSV Export CSV Delete All Asset(s) expand_more …" at bounding box center [938, 480] width 1113 height 657
